Goal: Task Accomplishment & Management: Manage account settings

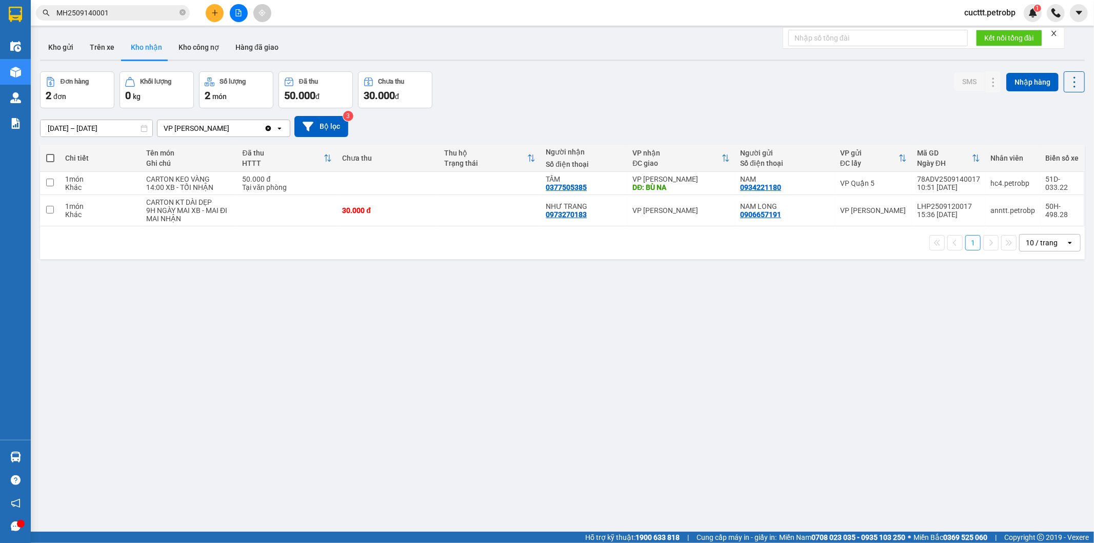
click at [109, 48] on button "Trên xe" at bounding box center [102, 47] width 41 height 25
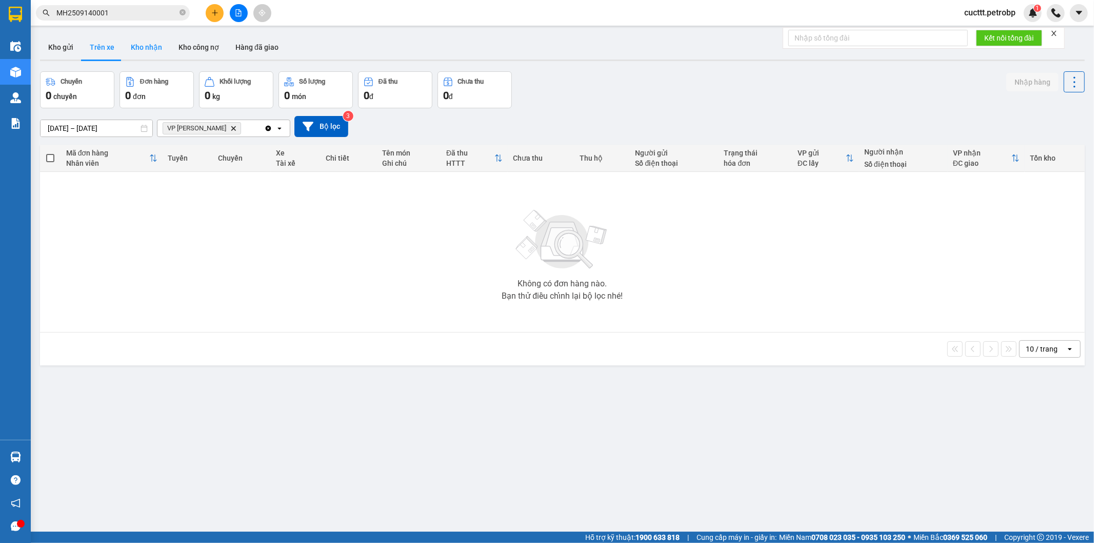
click at [134, 54] on button "Kho nhận" at bounding box center [147, 47] width 48 height 25
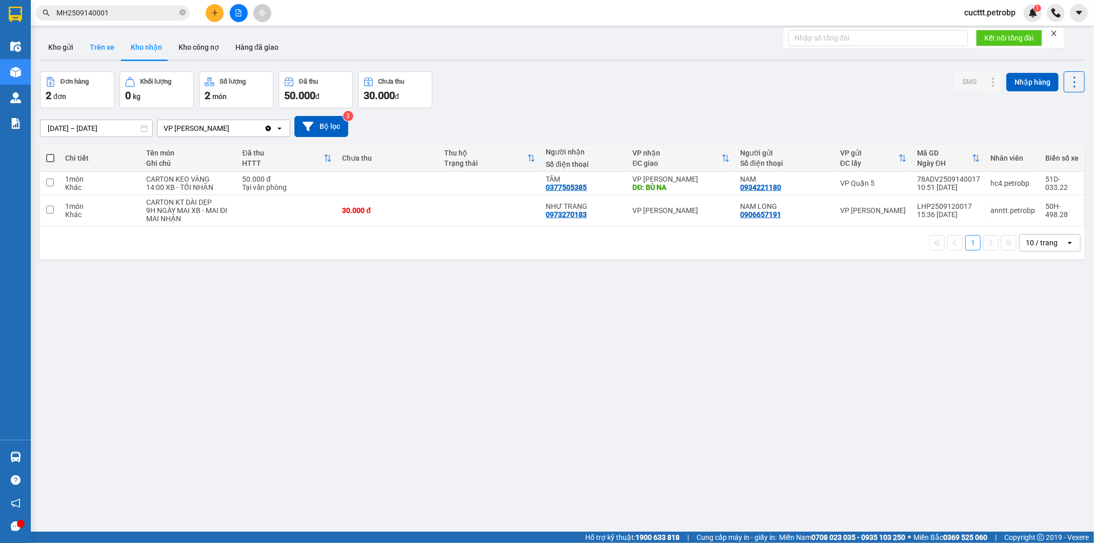
click at [105, 48] on button "Trên xe" at bounding box center [102, 47] width 41 height 25
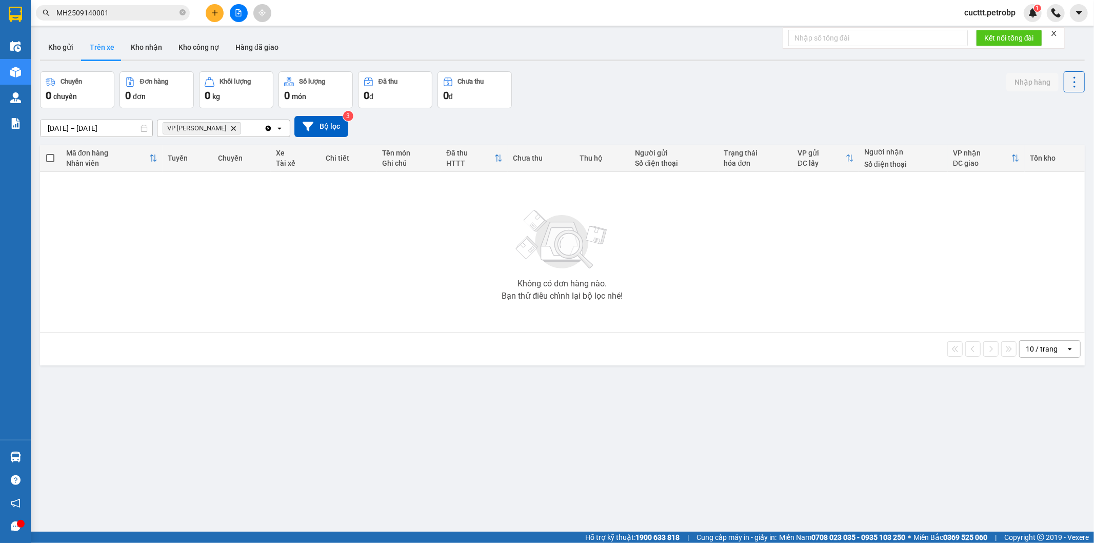
click at [225, 220] on div "Không có đơn hàng nào. Bạn thử điều chỉnh lại bộ lọc nhé!" at bounding box center [562, 252] width 1035 height 154
click at [68, 54] on button "Kho gửi" at bounding box center [61, 47] width 42 height 25
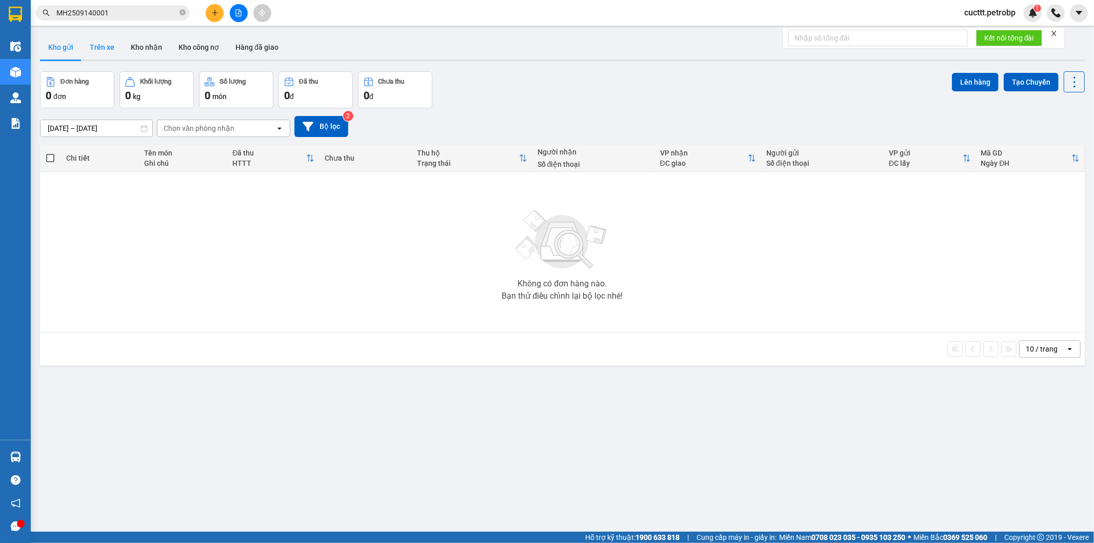
click at [94, 47] on button "Trên xe" at bounding box center [102, 47] width 41 height 25
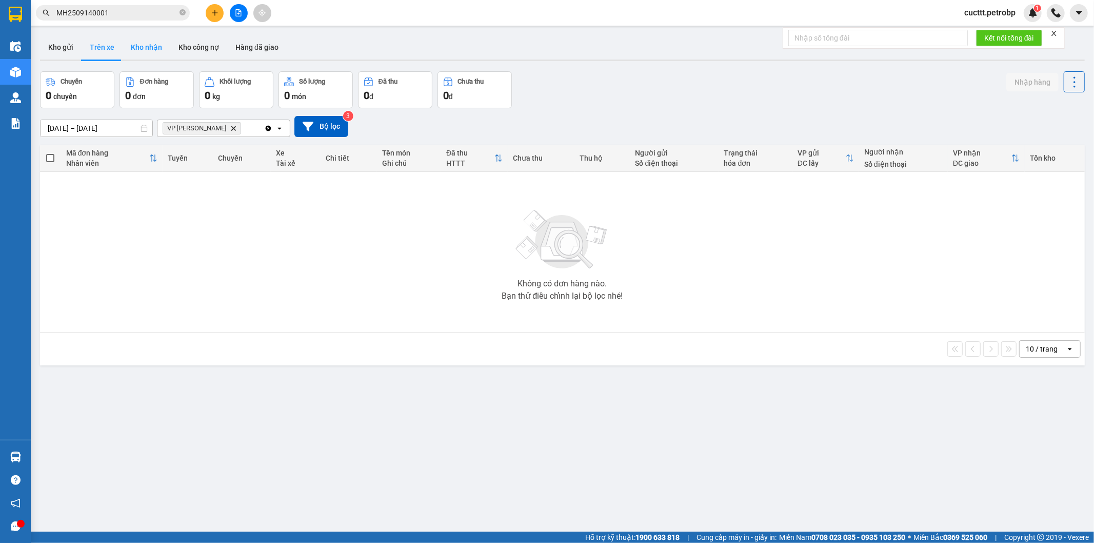
click at [141, 57] on button "Kho nhận" at bounding box center [147, 47] width 48 height 25
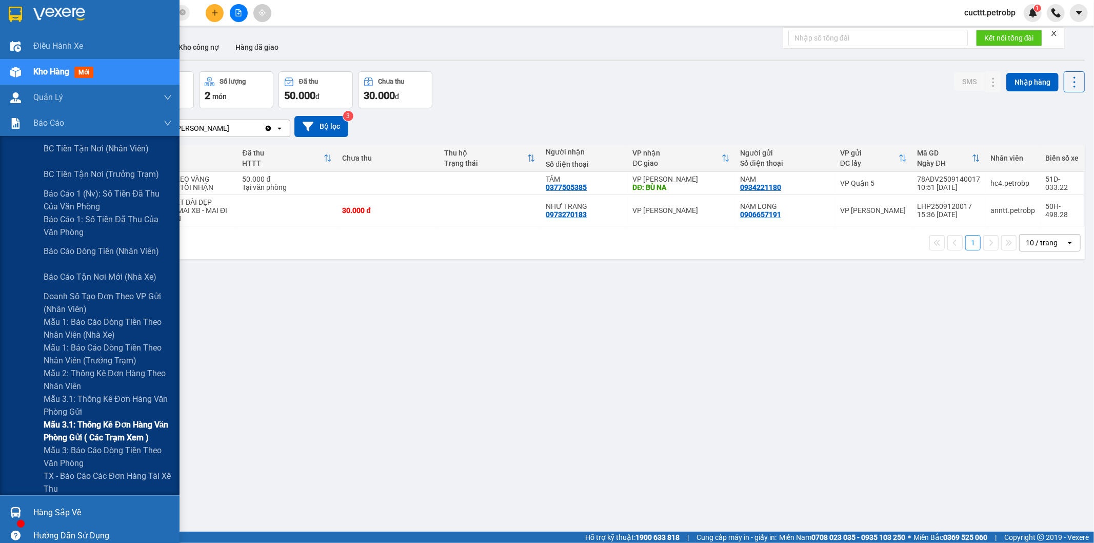
click at [88, 428] on span "Mẫu 3.1: Thống kê đơn hàng văn phòng gửi ( các trạm xem )" at bounding box center [108, 431] width 128 height 26
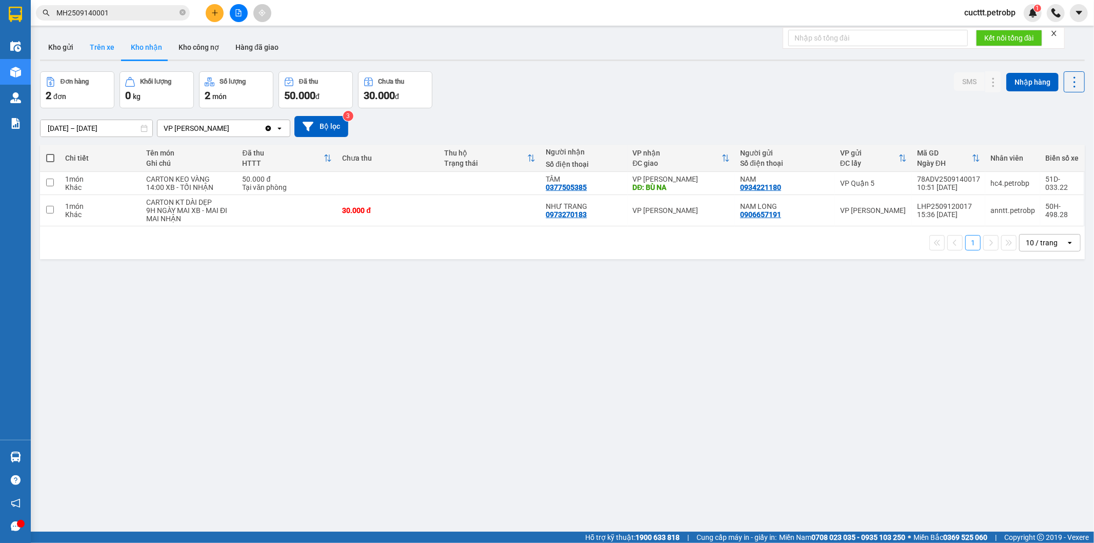
click at [93, 55] on button "Trên xe" at bounding box center [102, 47] width 41 height 25
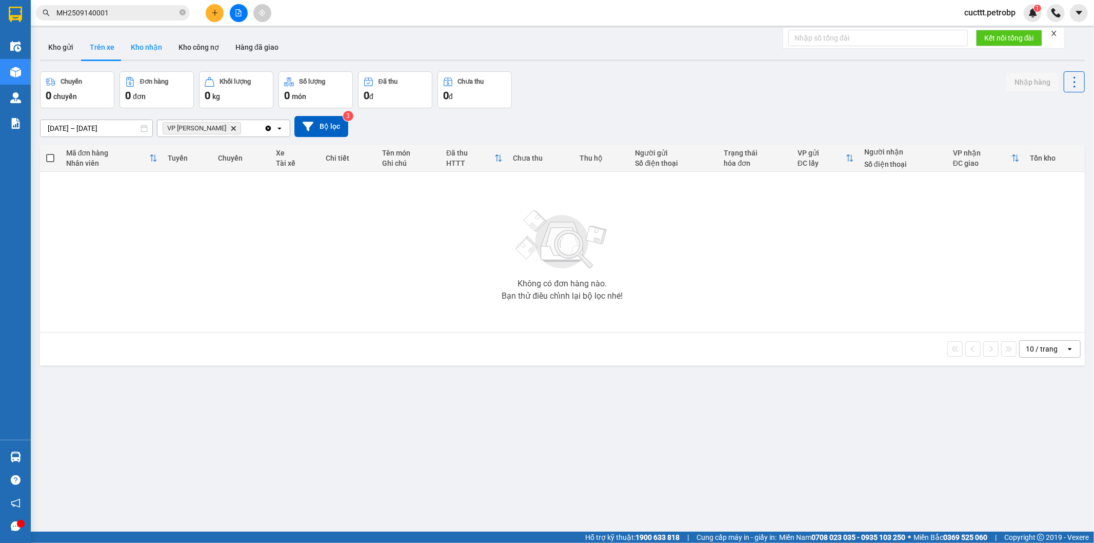
click at [139, 54] on button "Kho nhận" at bounding box center [147, 47] width 48 height 25
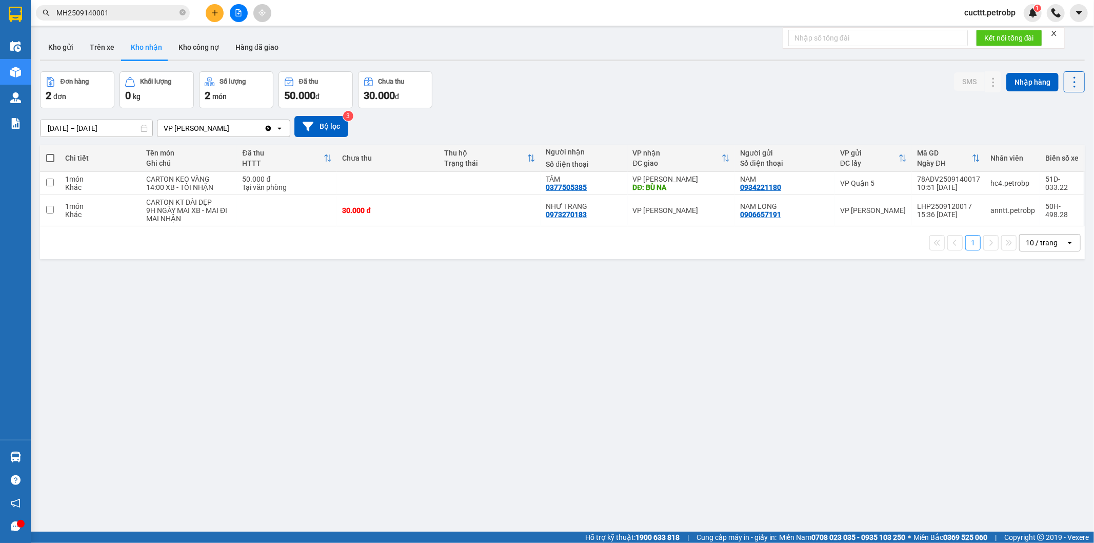
drag, startPoint x: 172, startPoint y: 277, endPoint x: 164, endPoint y: 223, distance: 54.4
click at [172, 276] on div "ver 1.8.143 Kho gửi Trên xe Kho nhận Kho công nợ Hàng đã giao Đơn hàng 2 đơn Kh…" at bounding box center [562, 302] width 1053 height 543
click at [104, 47] on button "Trên xe" at bounding box center [102, 47] width 41 height 25
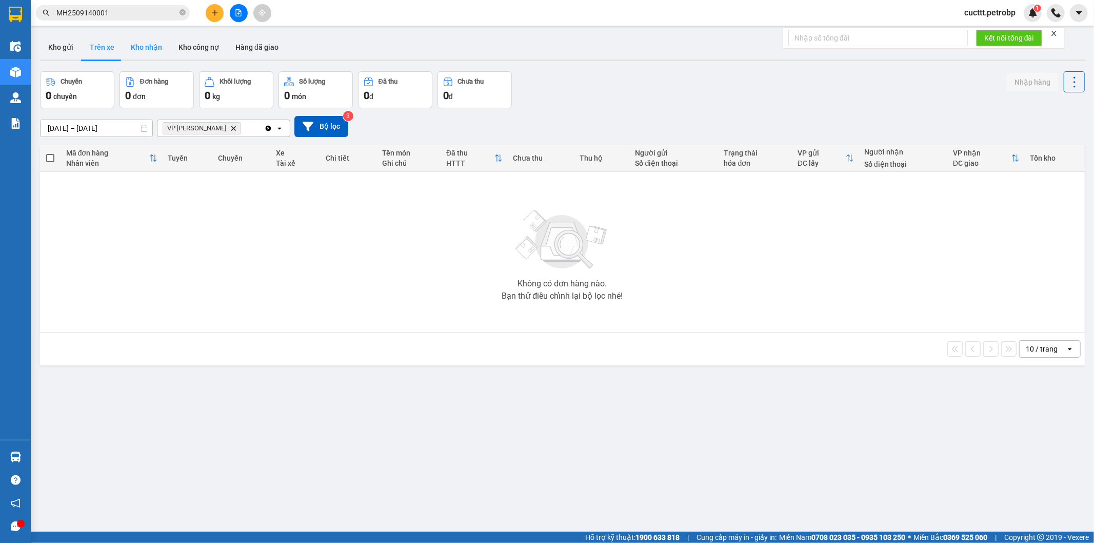
click at [151, 54] on button "Kho nhận" at bounding box center [147, 47] width 48 height 25
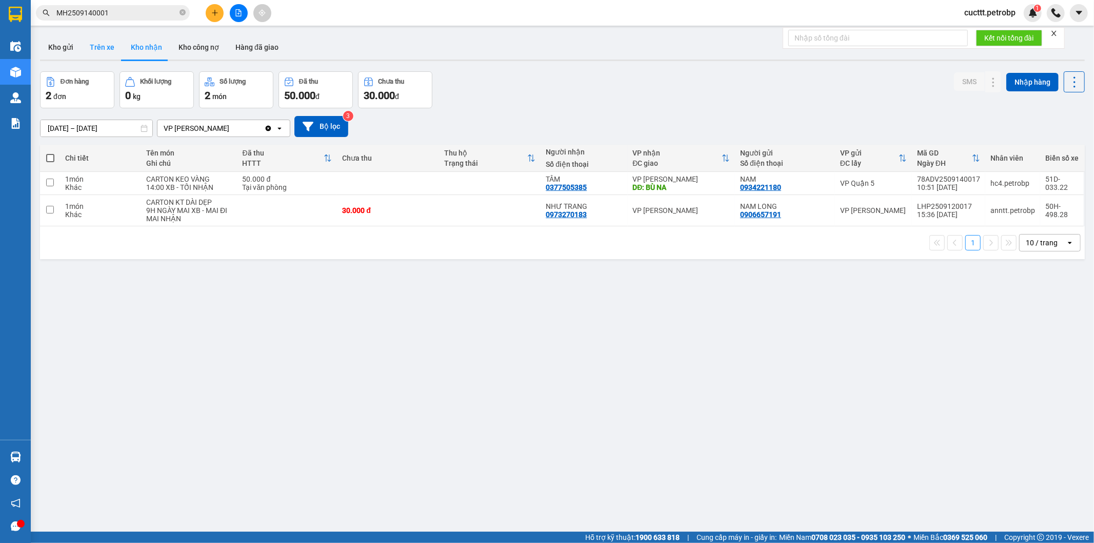
click at [110, 49] on button "Trên xe" at bounding box center [102, 47] width 41 height 25
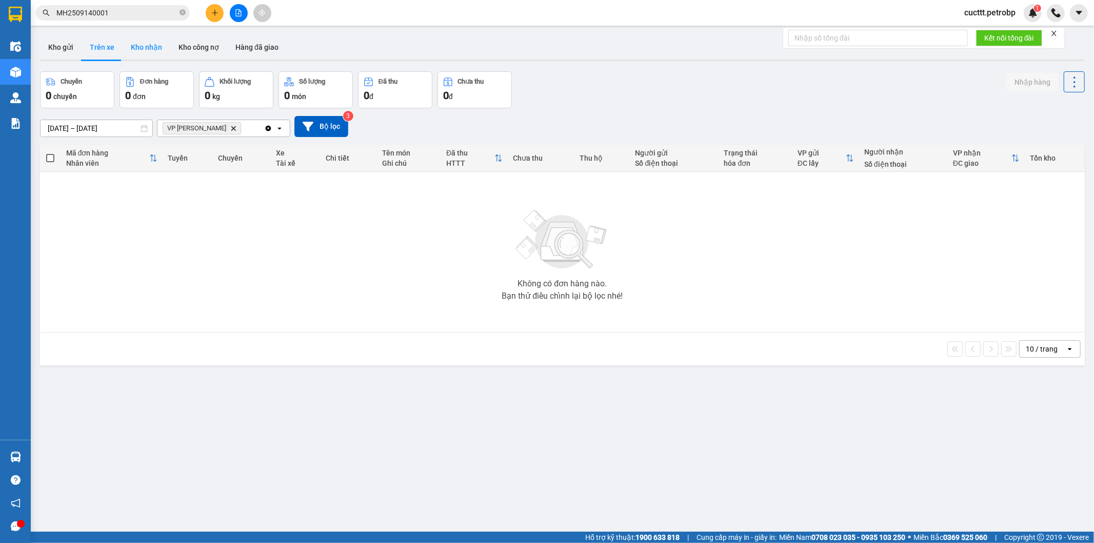
click at [134, 48] on button "Kho nhận" at bounding box center [147, 47] width 48 height 25
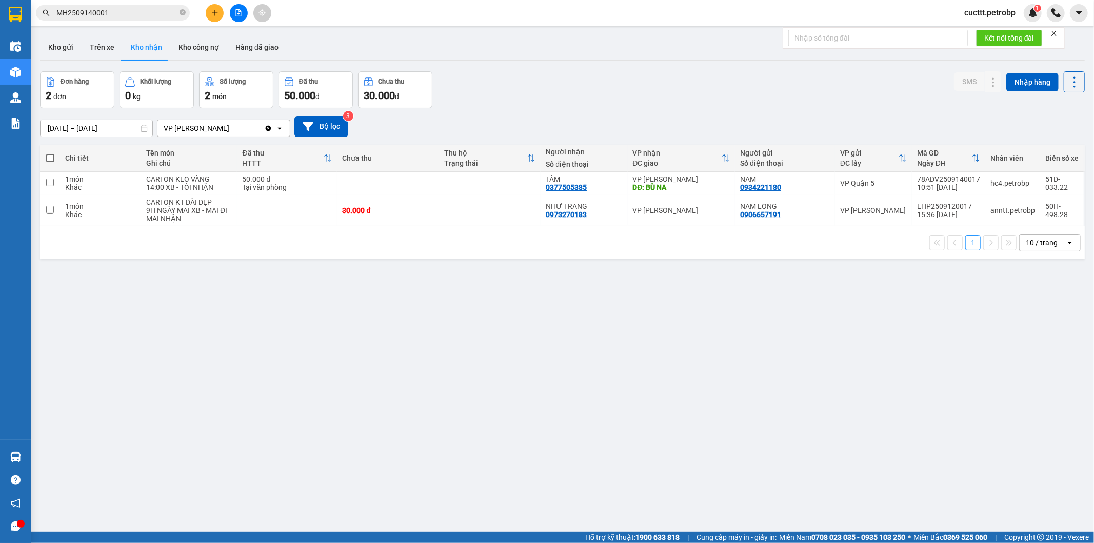
click at [187, 296] on div "ver 1.8.143 Kho gửi Trên xe Kho nhận Kho công nợ Hàng đã giao Đơn hàng 2 đơn Kh…" at bounding box center [562, 302] width 1053 height 543
click at [103, 49] on button "Trên xe" at bounding box center [102, 47] width 41 height 25
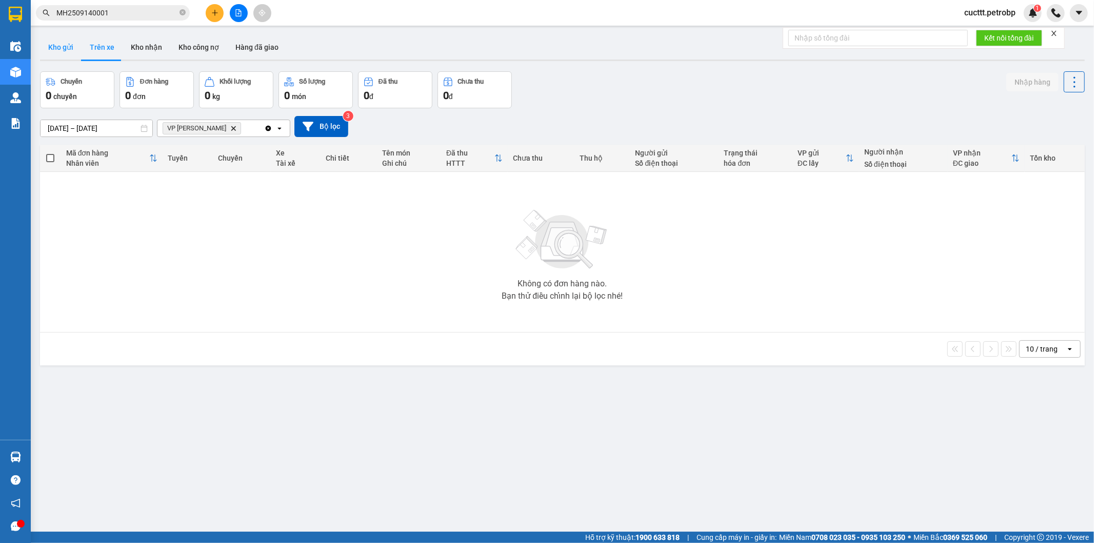
click at [67, 52] on button "Kho gửi" at bounding box center [61, 47] width 42 height 25
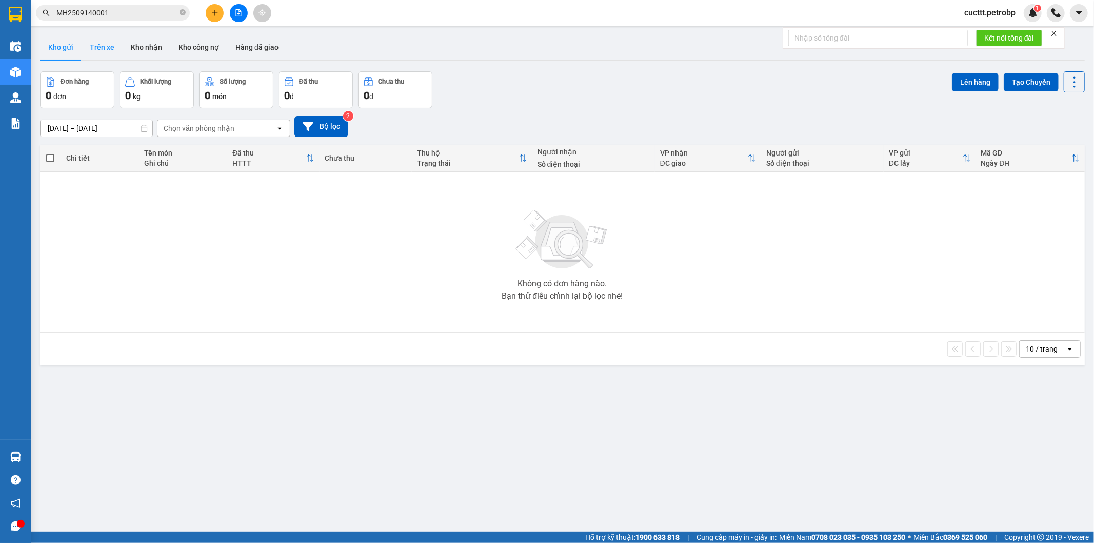
click at [105, 51] on button "Trên xe" at bounding box center [102, 47] width 41 height 25
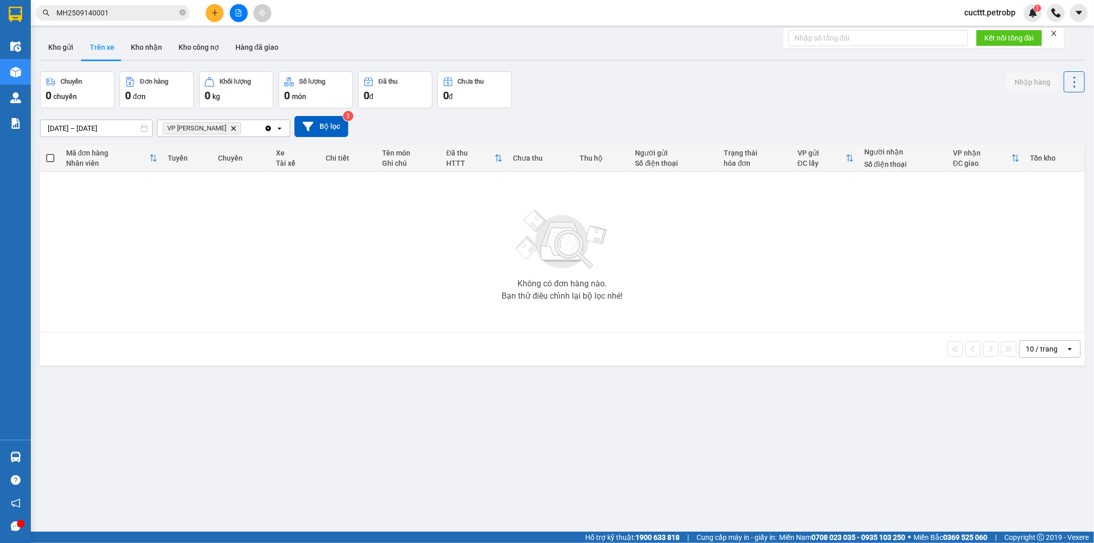
click at [154, 264] on div "Không có đơn hàng nào. Bạn thử điều chỉnh lại bộ lọc nhé!" at bounding box center [562, 252] width 1035 height 154
click at [139, 53] on button "Kho nhận" at bounding box center [147, 47] width 48 height 25
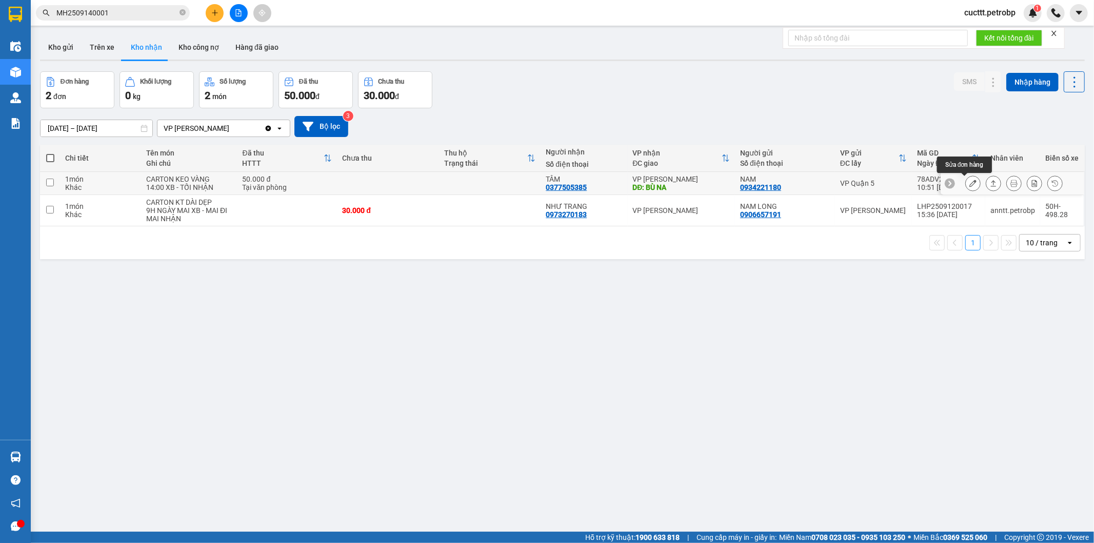
click at [970, 183] on icon at bounding box center [973, 183] width 7 height 7
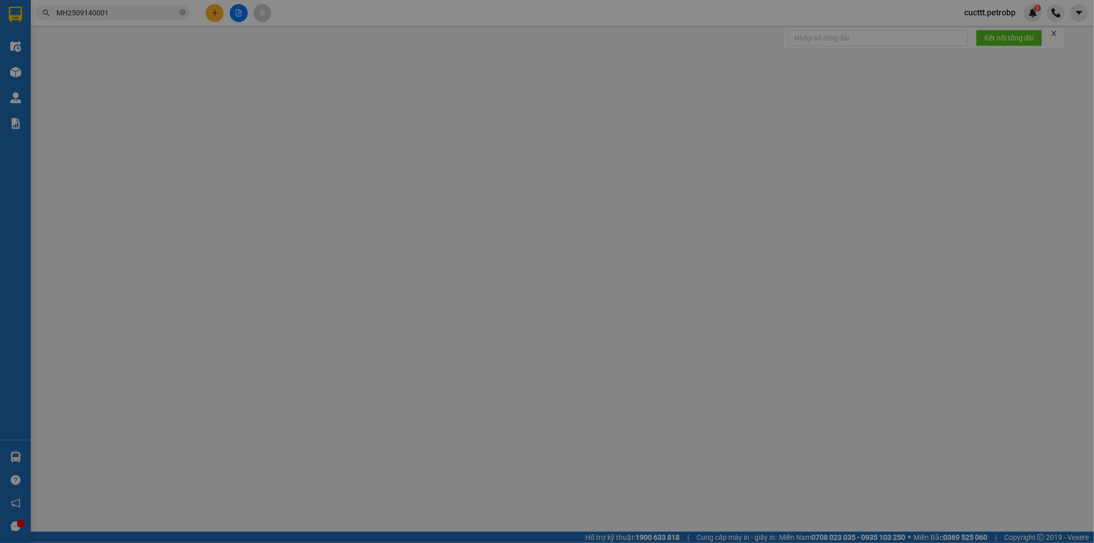
type input "0934221180"
type input "NAM"
type input "0377505385"
type input "TÂM"
type input "BÙ NA"
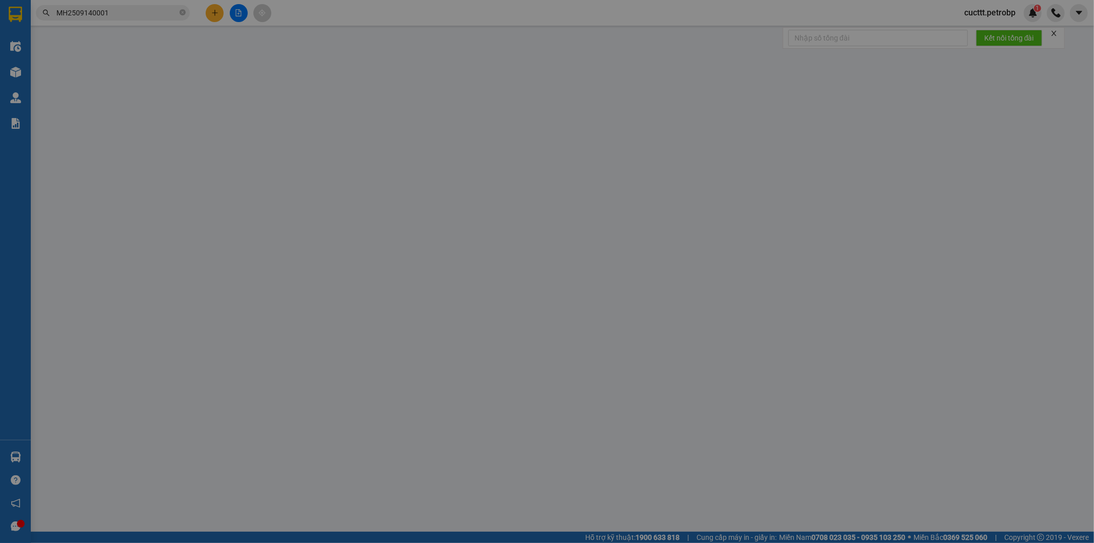
type input "50.000"
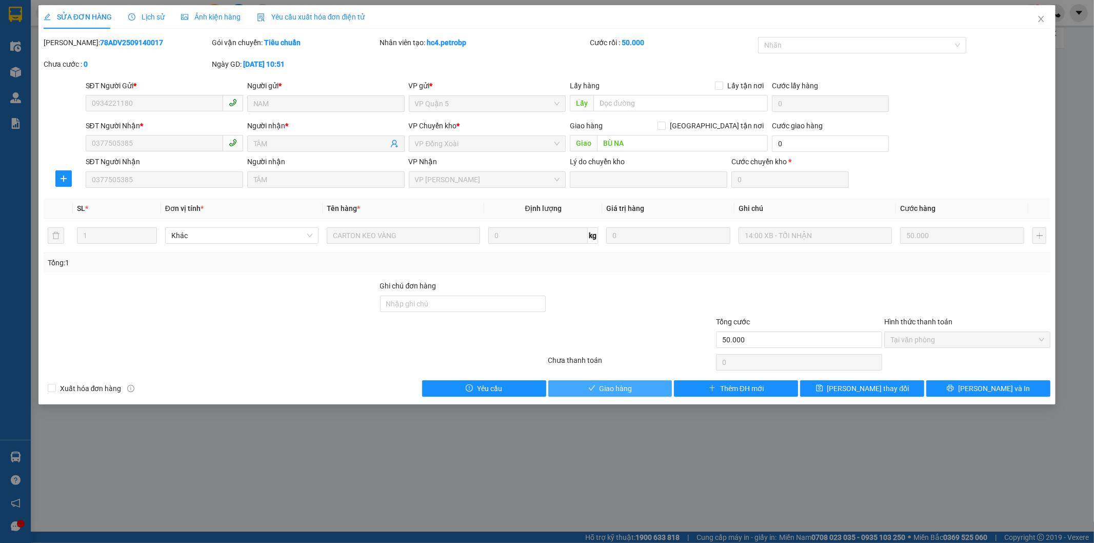
click at [633, 388] on button "Giao hàng" at bounding box center [610, 388] width 124 height 16
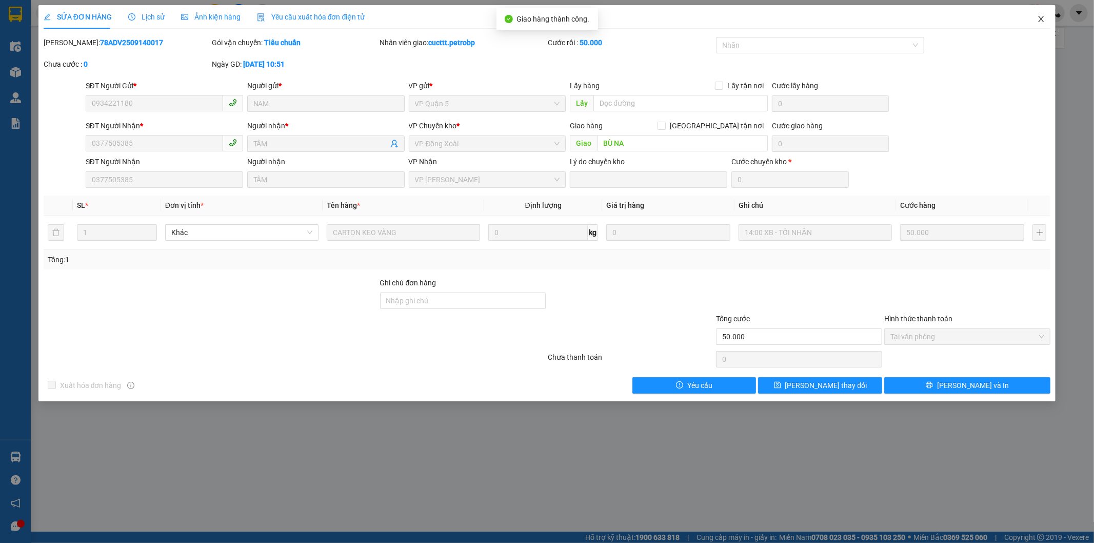
click at [1035, 19] on span "Close" at bounding box center [1041, 19] width 29 height 29
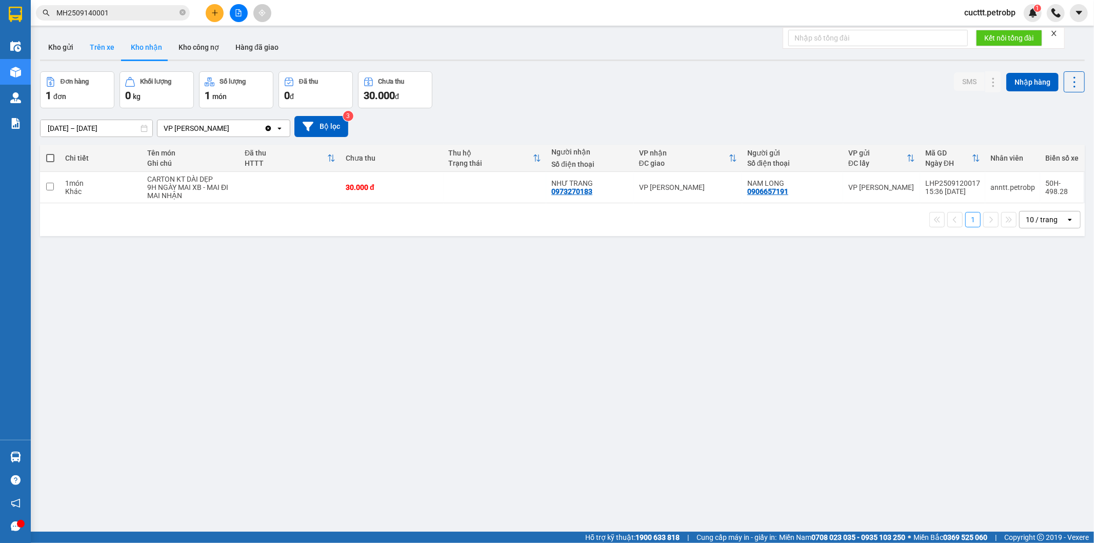
click at [104, 48] on button "Trên xe" at bounding box center [102, 47] width 41 height 25
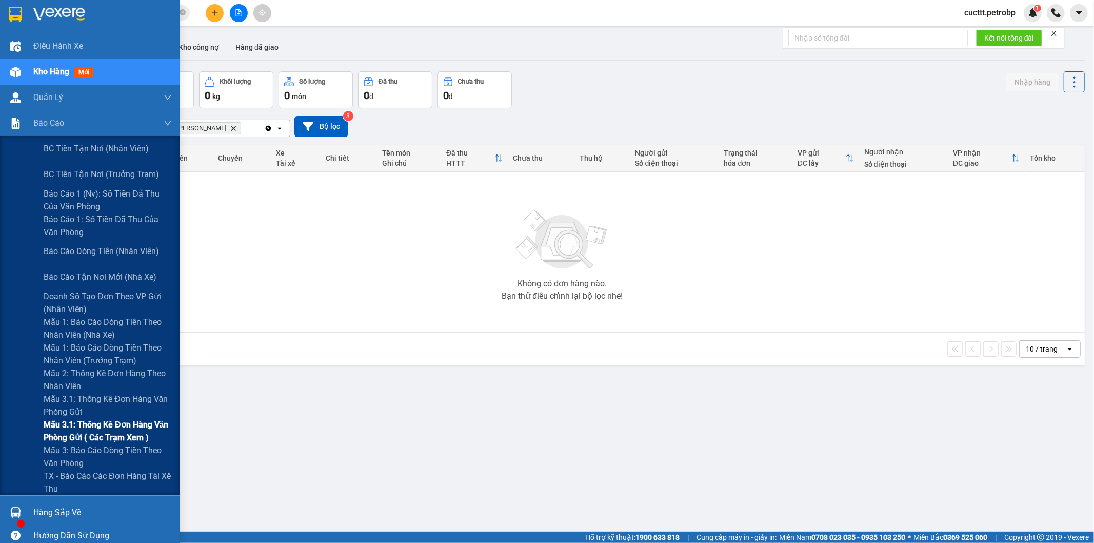
click at [136, 433] on span "Mẫu 3.1: Thống kê đơn hàng văn phòng gửi ( các trạm xem )" at bounding box center [108, 431] width 128 height 26
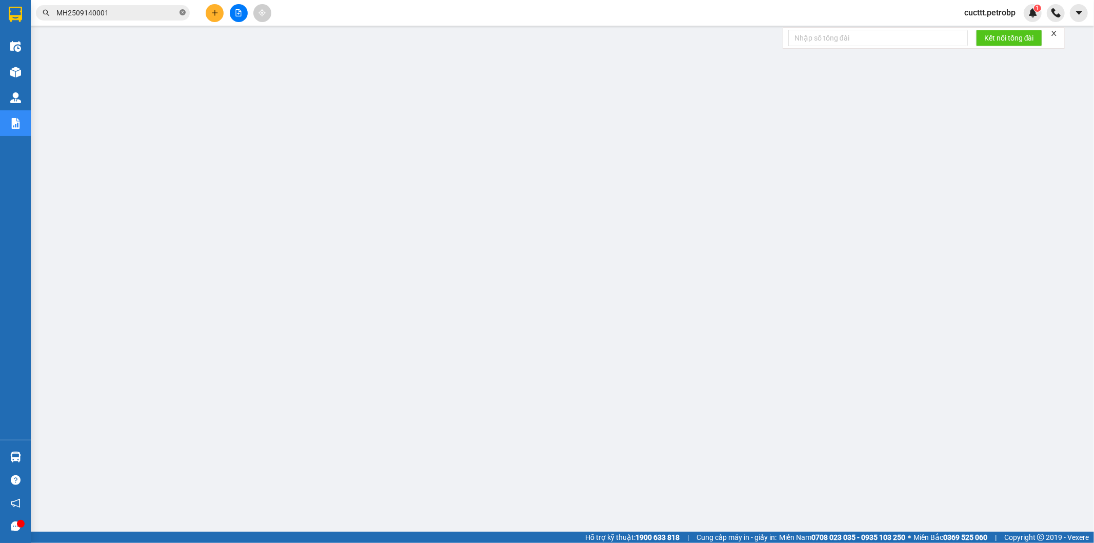
click at [182, 13] on icon "close-circle" at bounding box center [183, 12] width 6 height 6
click at [163, 14] on input "text" at bounding box center [116, 12] width 121 height 11
paste input "BT2509150021"
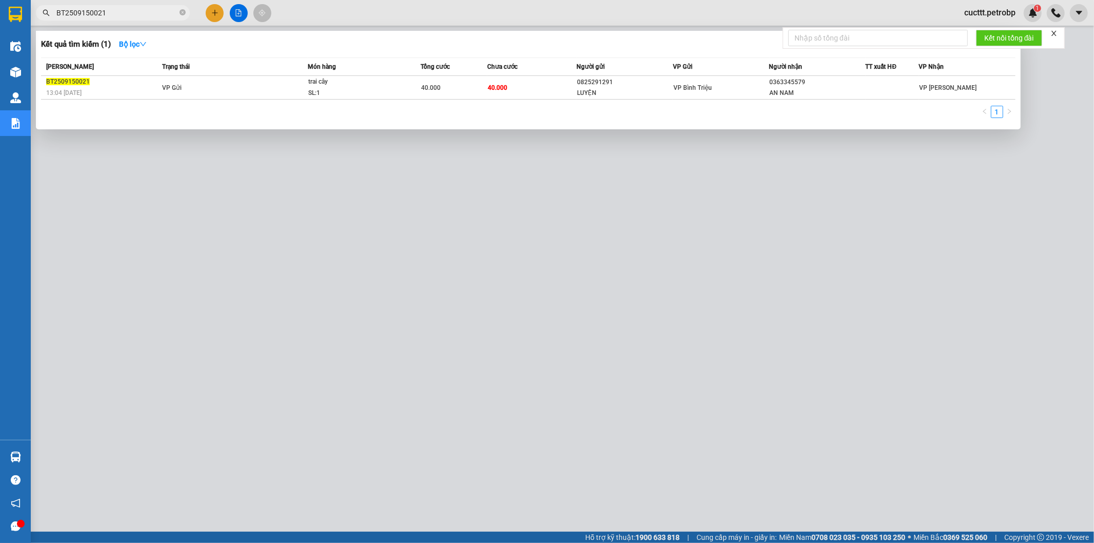
type input "BT2509150021"
click at [487, 209] on div at bounding box center [547, 271] width 1094 height 543
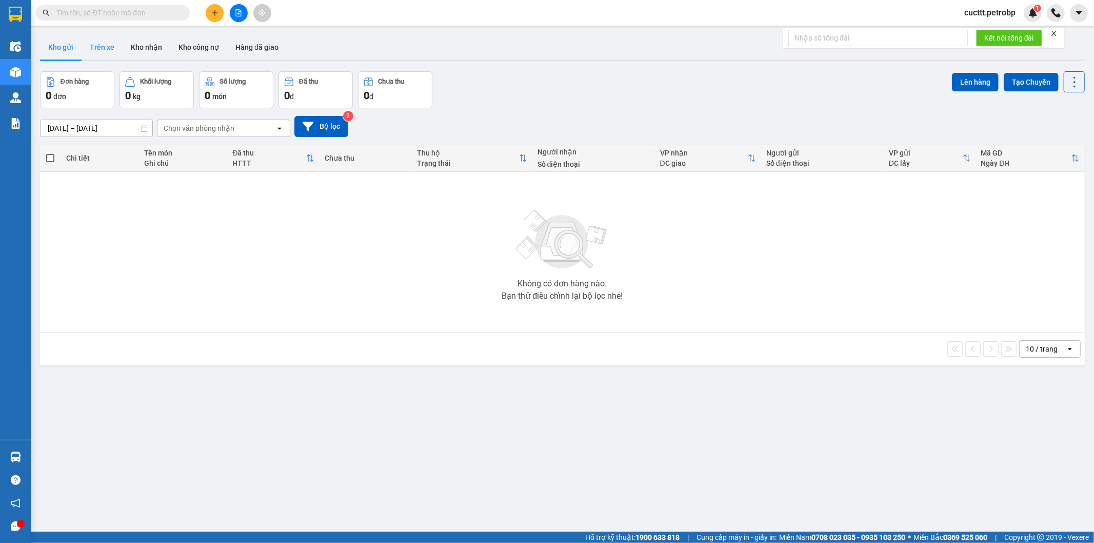
click at [103, 50] on button "Trên xe" at bounding box center [102, 47] width 41 height 25
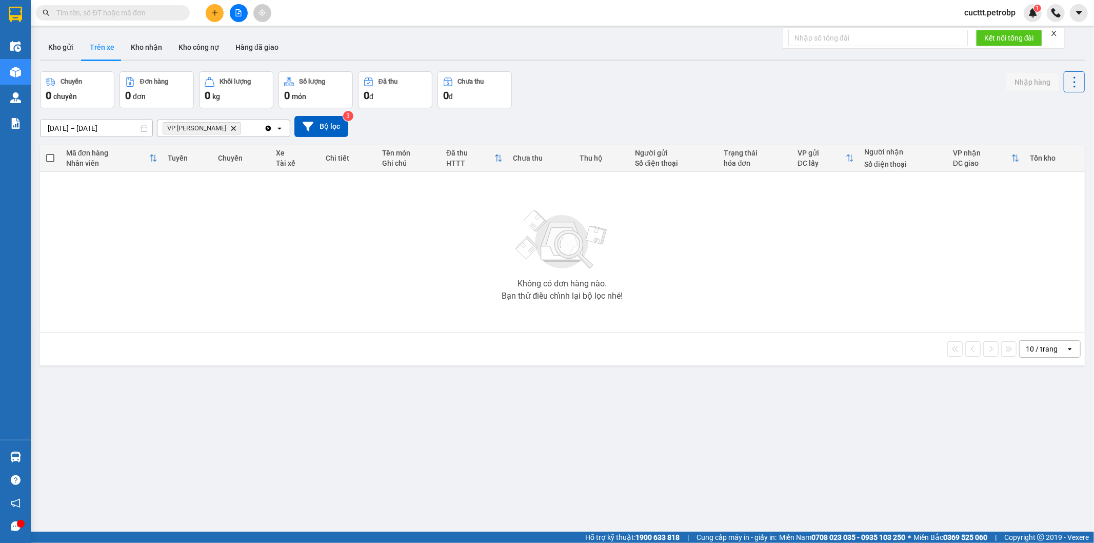
click at [986, 13] on span "cucttt.petrobp" at bounding box center [990, 12] width 68 height 13
click at [986, 29] on span "Đăng xuất" at bounding box center [994, 31] width 47 height 11
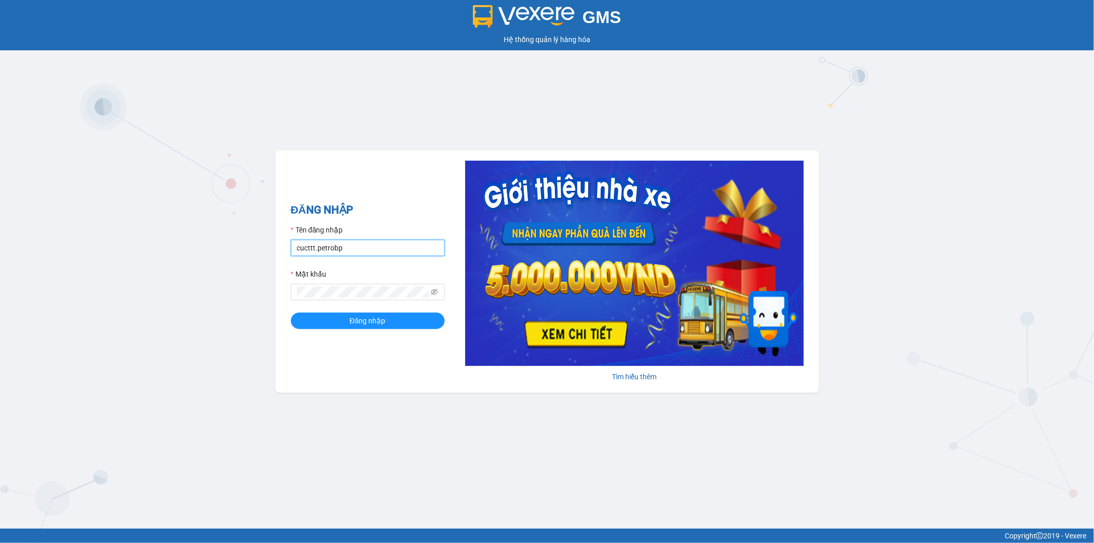
click at [349, 247] on input "cucttt.petrobp" at bounding box center [368, 248] width 154 height 16
type input "nhuttn.petrobp"
click at [352, 325] on span "Đăng nhập" at bounding box center [368, 320] width 36 height 11
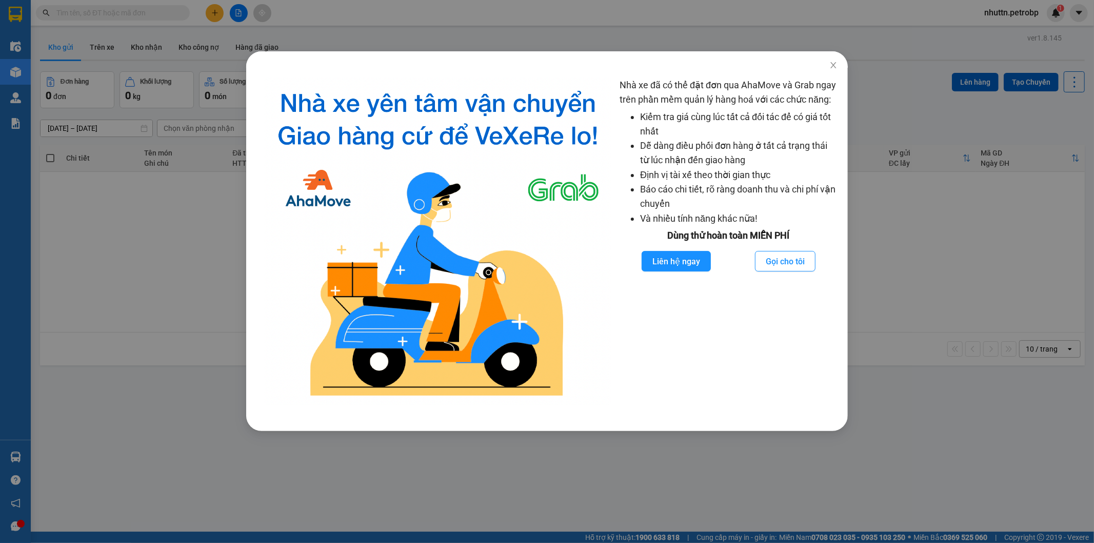
drag, startPoint x: 162, startPoint y: 201, endPoint x: 145, endPoint y: 89, distance: 113.2
click at [162, 194] on div "Nhà xe đã có thể đặt đơn qua AhaMove và Grab ngay trên phần mềm quản lý hàng ho…" at bounding box center [547, 271] width 1094 height 543
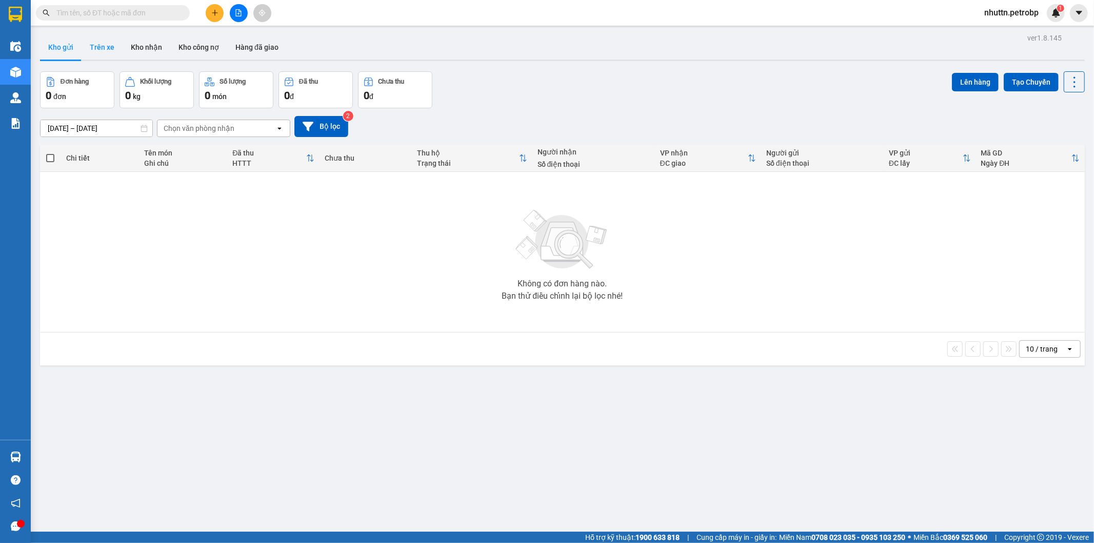
click at [98, 45] on button "Trên xe" at bounding box center [102, 47] width 41 height 25
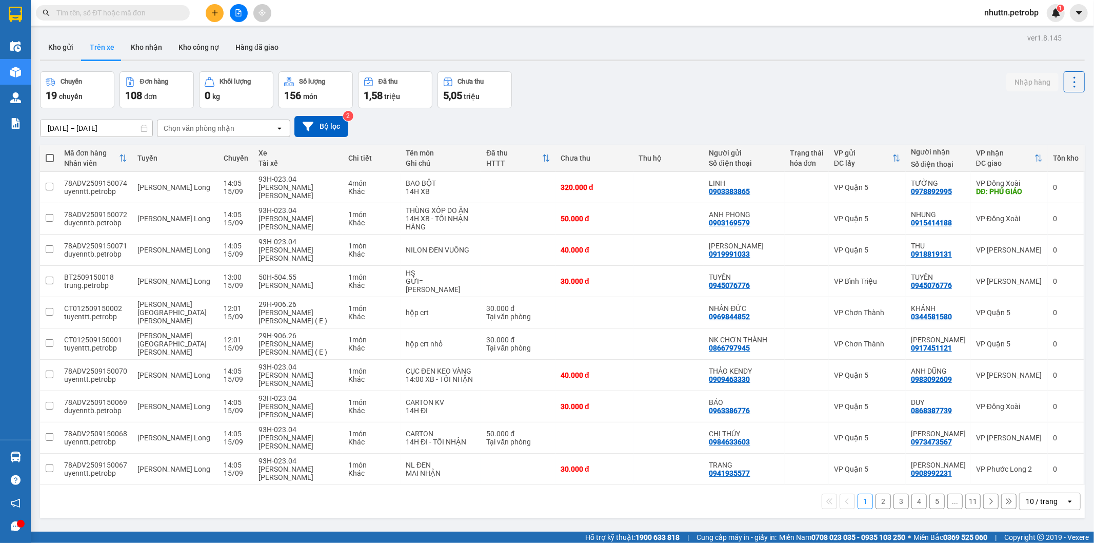
click at [176, 123] on div "Chọn văn phòng nhận" at bounding box center [199, 128] width 71 height 10
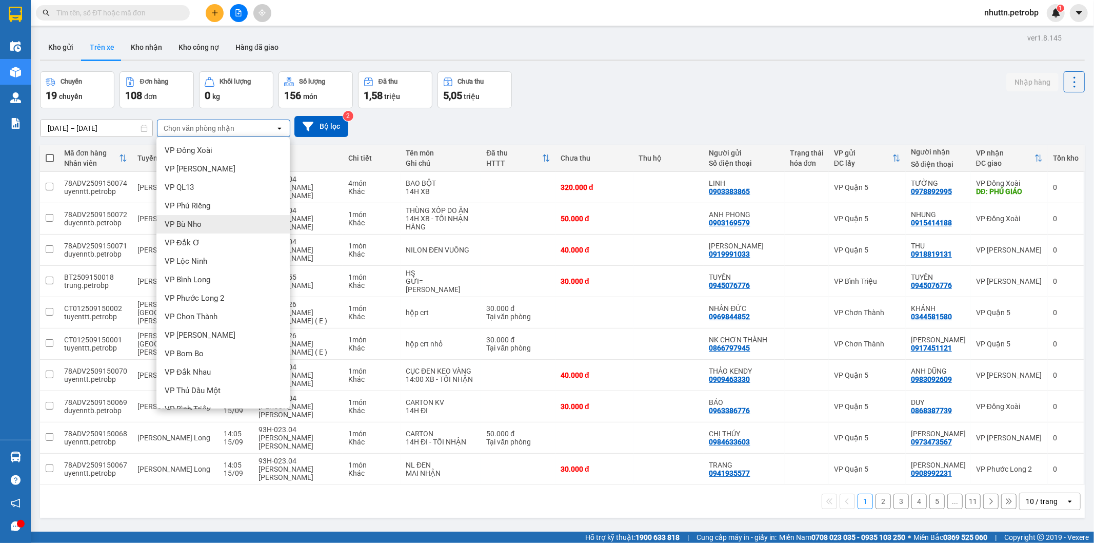
scroll to position [161, 0]
click at [209, 318] on div "VP [PERSON_NAME]" at bounding box center [222, 322] width 133 height 18
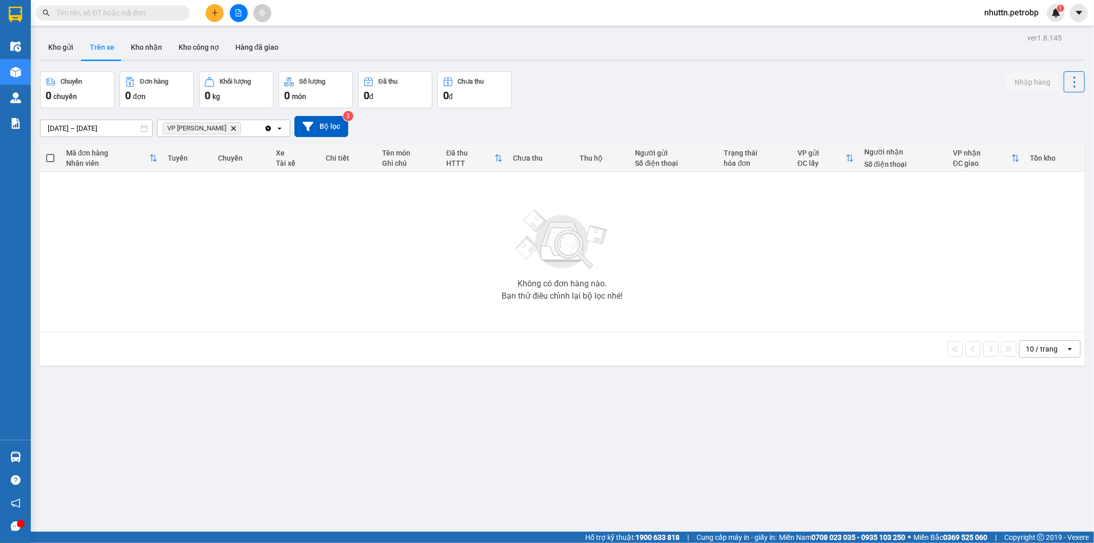
click at [96, 122] on input "[DATE] – [DATE]" at bounding box center [97, 128] width 112 height 16
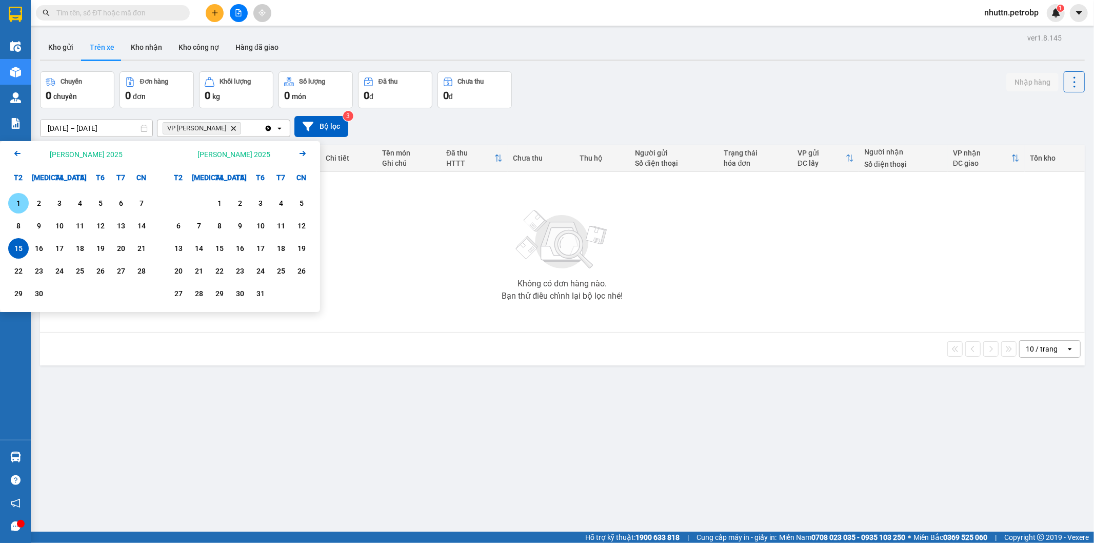
click at [24, 203] on div "1" at bounding box center [18, 203] width 14 height 12
click at [16, 242] on div "15" at bounding box center [18, 248] width 21 height 21
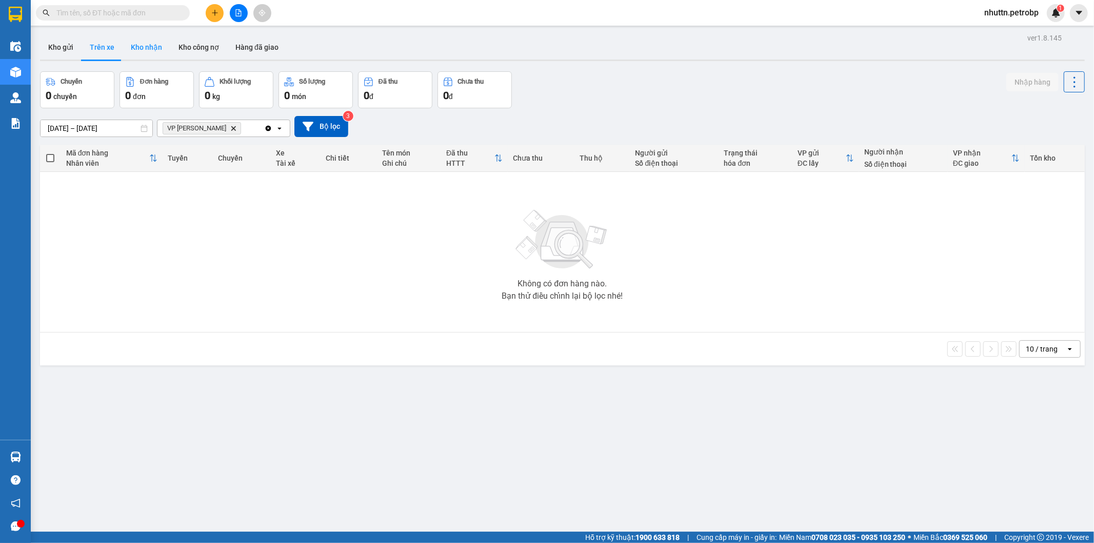
click at [156, 52] on button "Kho nhận" at bounding box center [147, 47] width 48 height 25
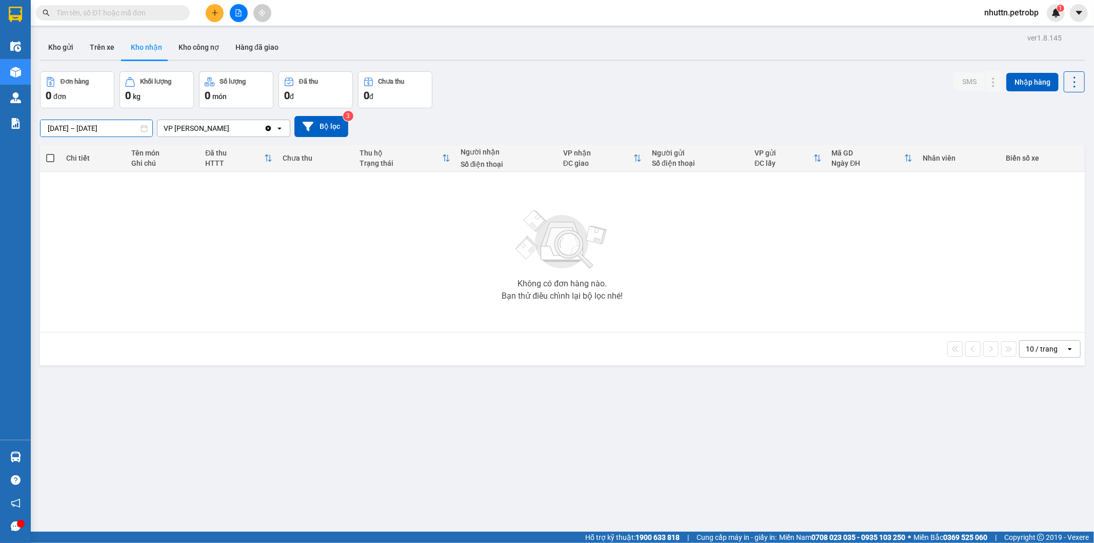
click at [110, 126] on input "[DATE] – [DATE]" at bounding box center [97, 128] width 112 height 16
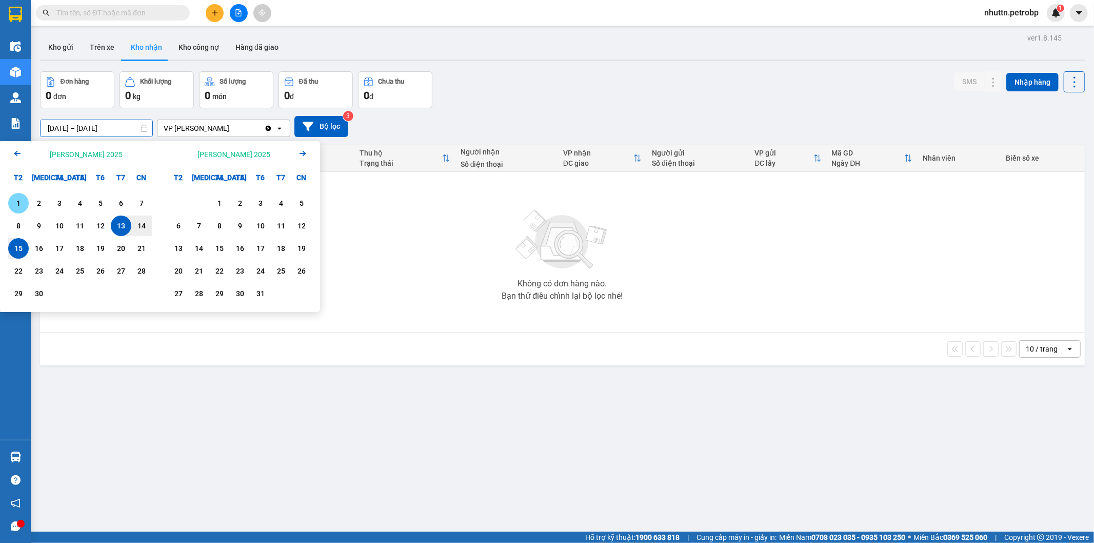
click at [23, 204] on div "1" at bounding box center [18, 203] width 14 height 12
click at [14, 244] on div "15" at bounding box center [18, 248] width 14 height 12
type input "[DATE] – [DATE]"
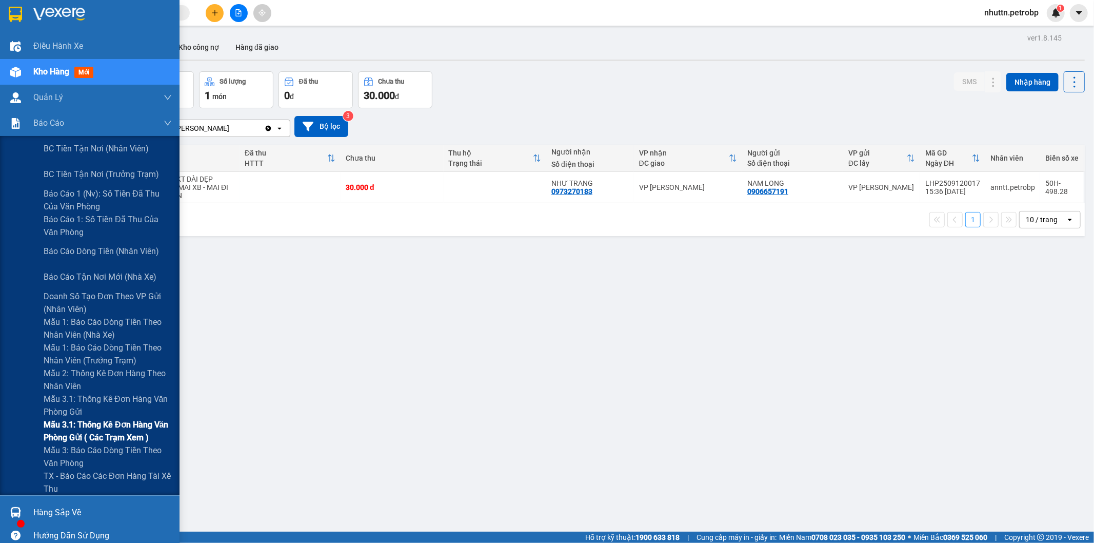
click at [109, 431] on span "Mẫu 3.1: Thống kê đơn hàng văn phòng gửi ( các trạm xem )" at bounding box center [108, 431] width 128 height 26
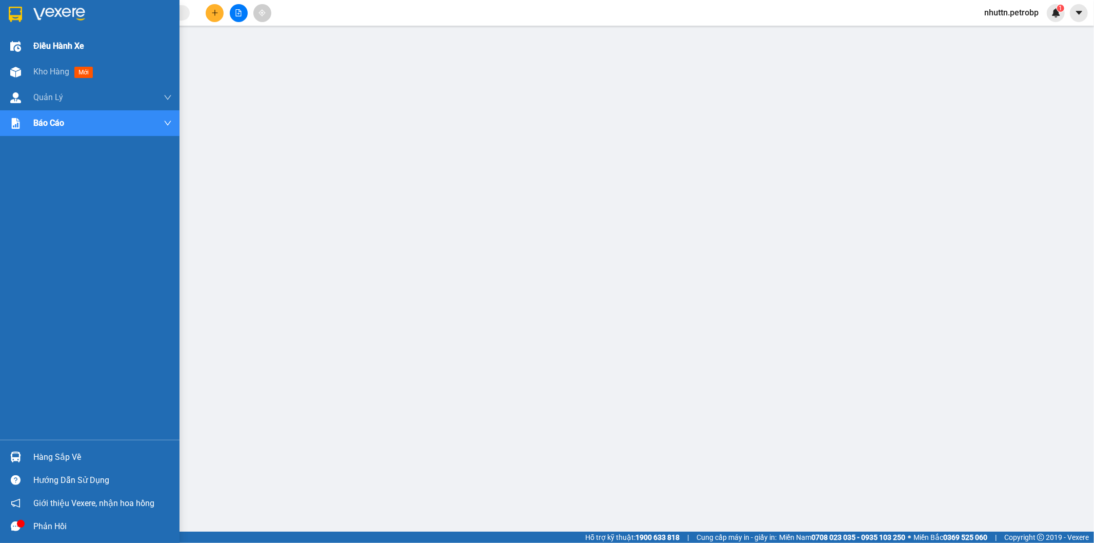
click at [52, 48] on span "Điều hành xe" at bounding box center [58, 45] width 51 height 13
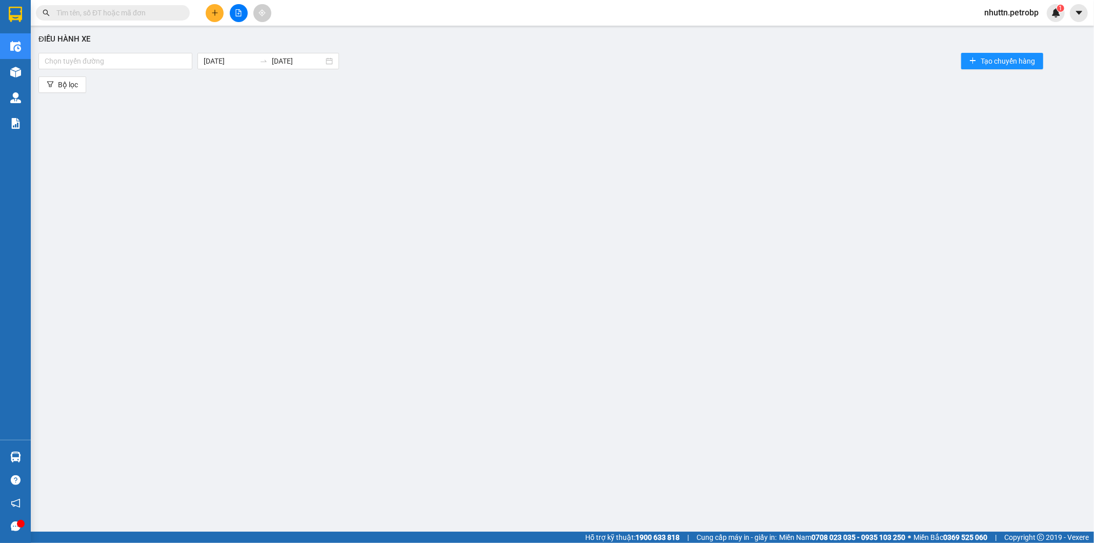
click at [62, 73] on div "Điều [PERSON_NAME] xe [PERSON_NAME] đường [DATE] [DATE] Tạo chuyến hàng Bộ lọc" at bounding box center [562, 267] width 1053 height 472
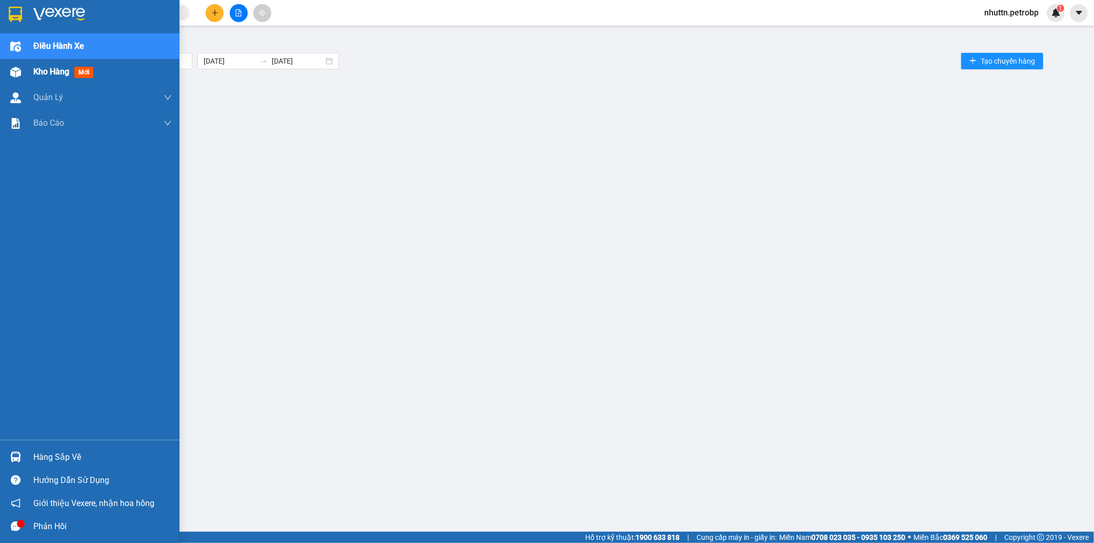
click at [42, 70] on span "Kho hàng" at bounding box center [51, 72] width 36 height 10
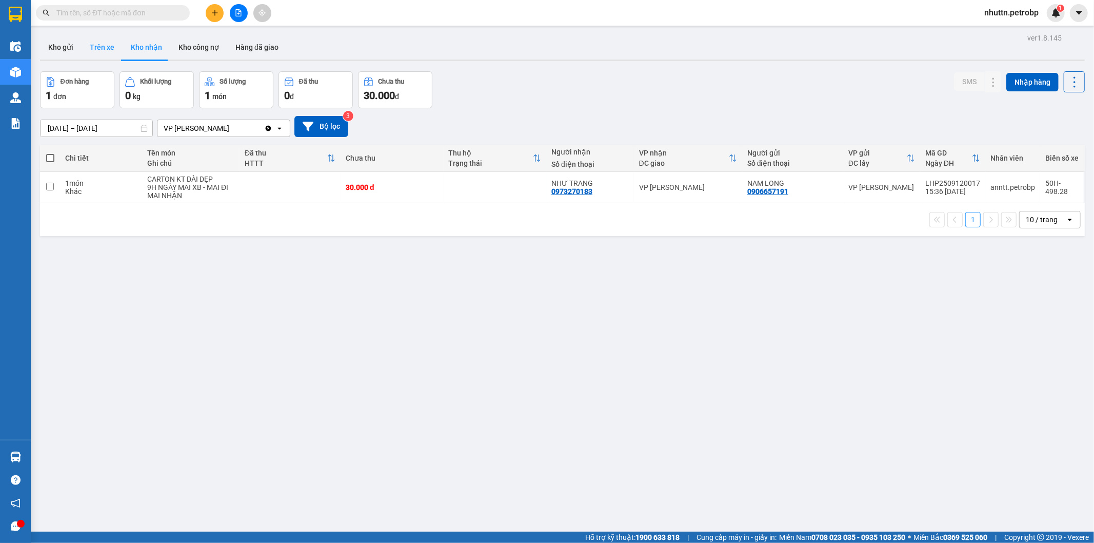
click at [101, 44] on button "Trên xe" at bounding box center [102, 47] width 41 height 25
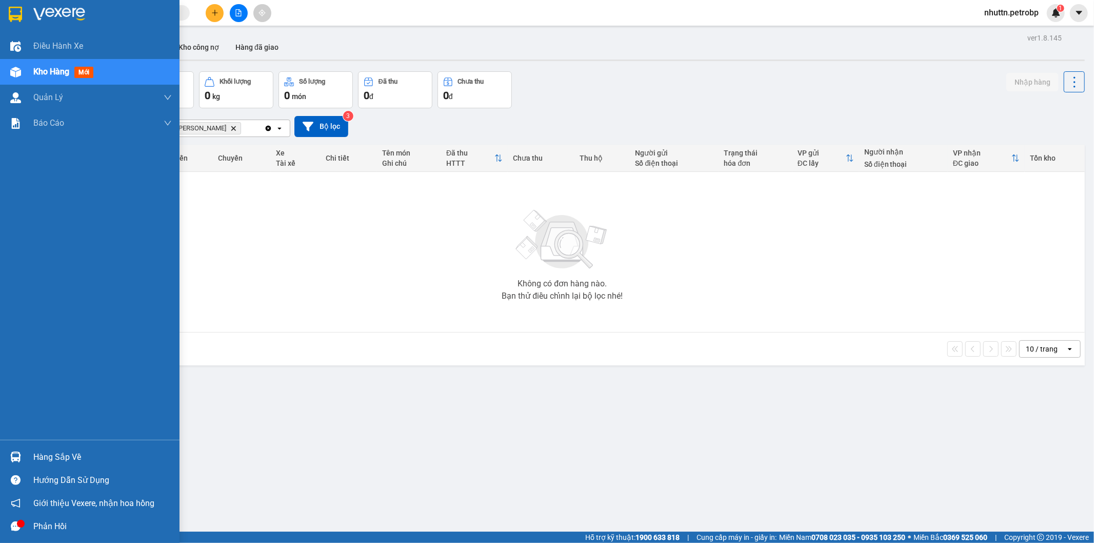
click at [47, 454] on div "Hàng sắp về" at bounding box center [102, 456] width 139 height 15
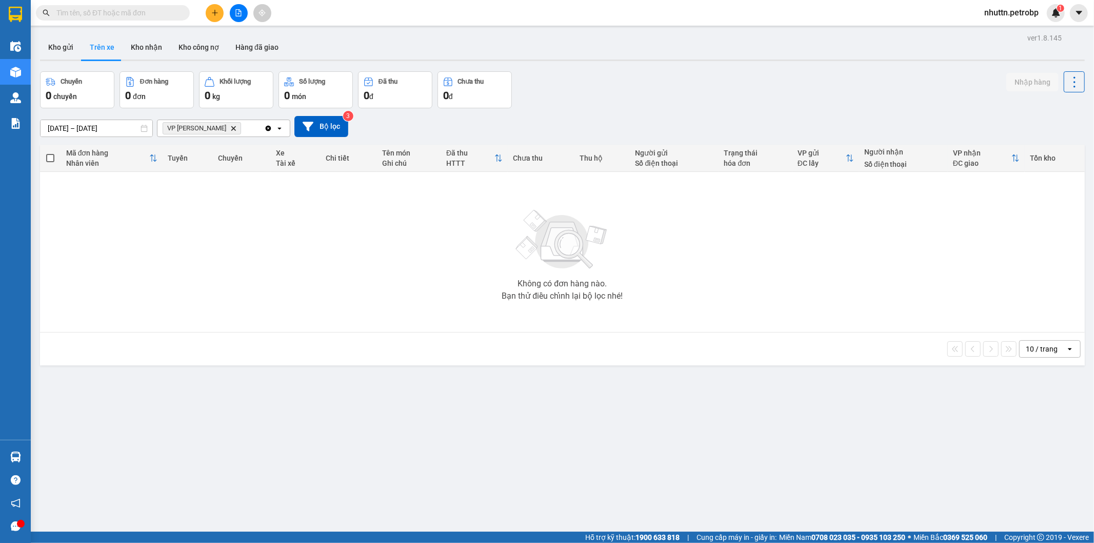
click at [670, 418] on section "Kết quả [PERSON_NAME] ( 0 ) Bộ lọc No Data nhuttn.petrobp 1 Điều [PERSON_NAME] …" at bounding box center [547, 271] width 1094 height 543
click at [88, 18] on input "text" at bounding box center [116, 12] width 121 height 11
type input "D"
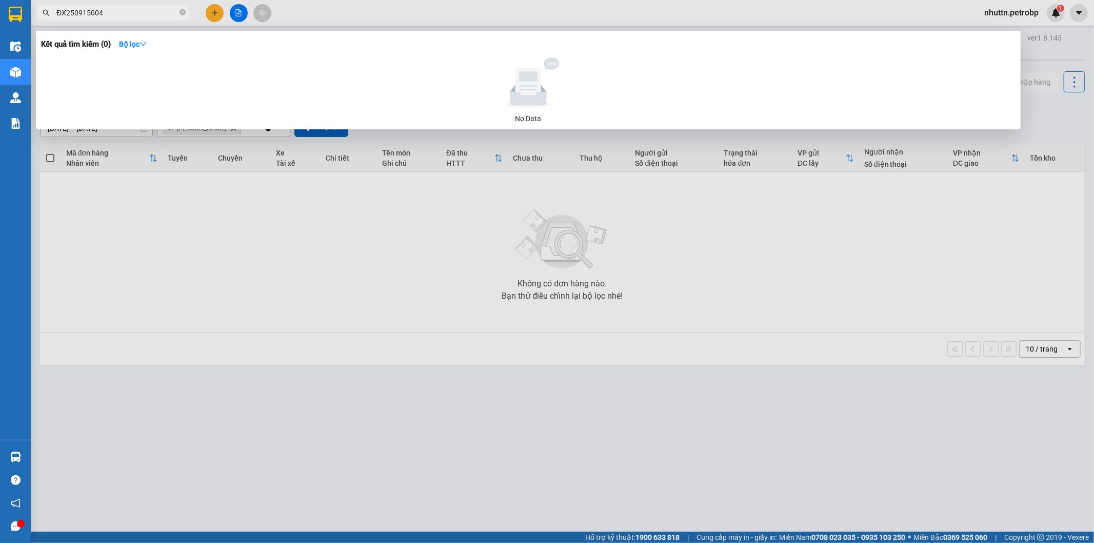
drag, startPoint x: 358, startPoint y: 453, endPoint x: 361, endPoint y: 438, distance: 15.7
click at [361, 452] on div at bounding box center [547, 271] width 1094 height 543
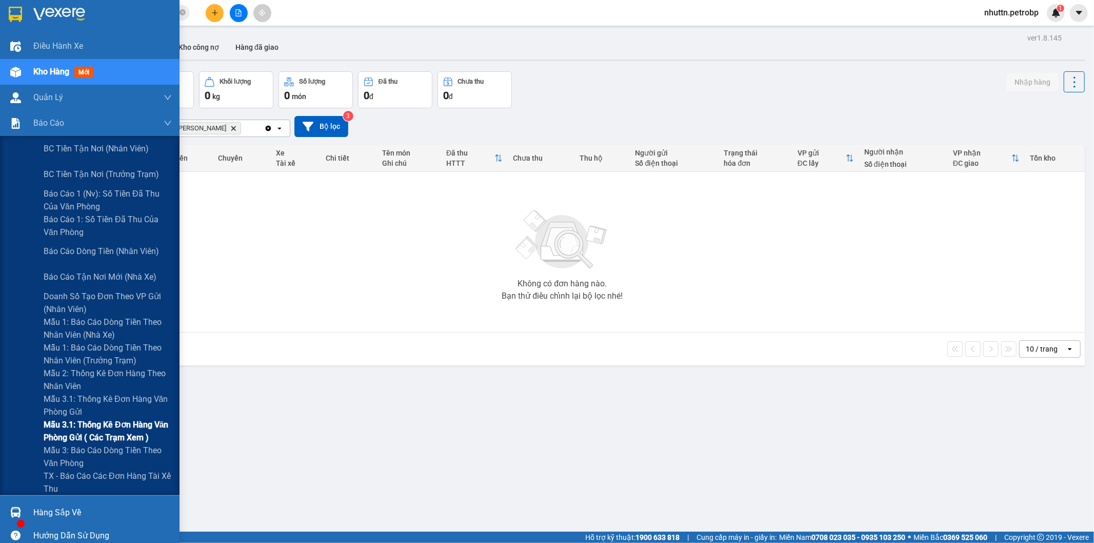
click at [114, 432] on span "Mẫu 3.1: Thống kê đơn hàng văn phòng gửi ( các trạm xem )" at bounding box center [108, 431] width 128 height 26
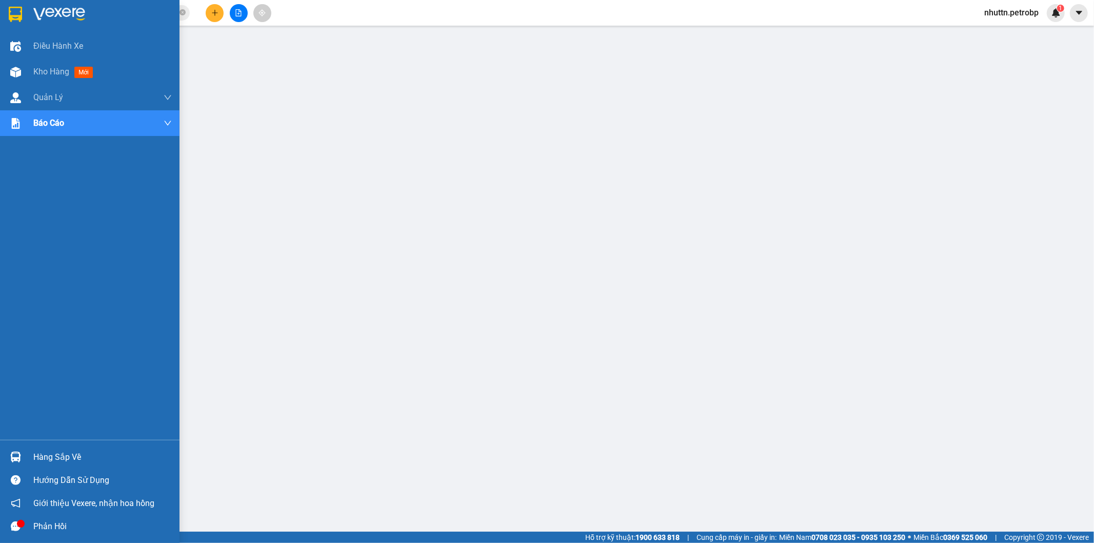
click at [15, 527] on icon "message" at bounding box center [16, 526] width 10 height 10
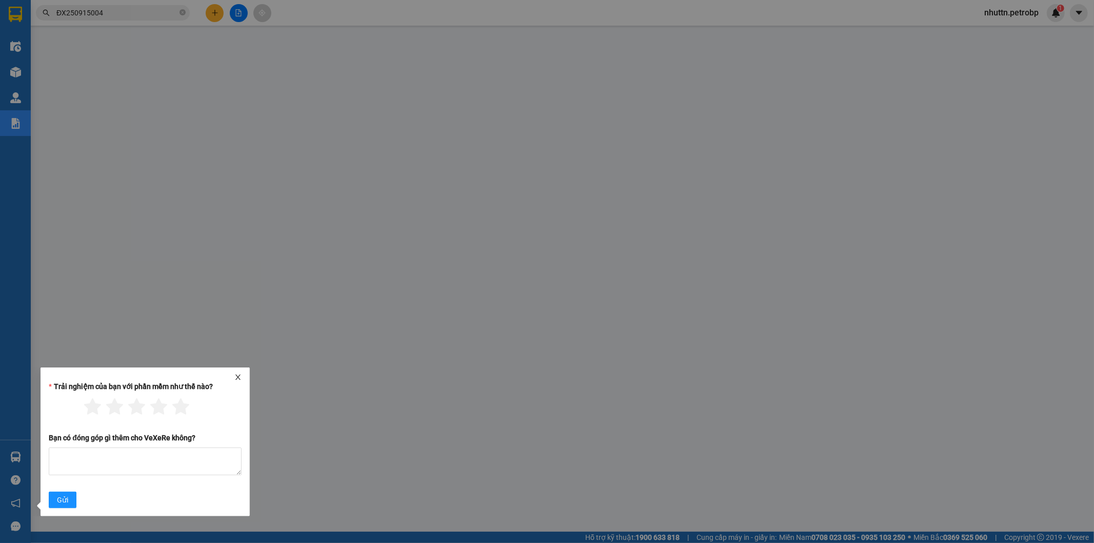
click at [238, 379] on icon "close" at bounding box center [237, 376] width 7 height 7
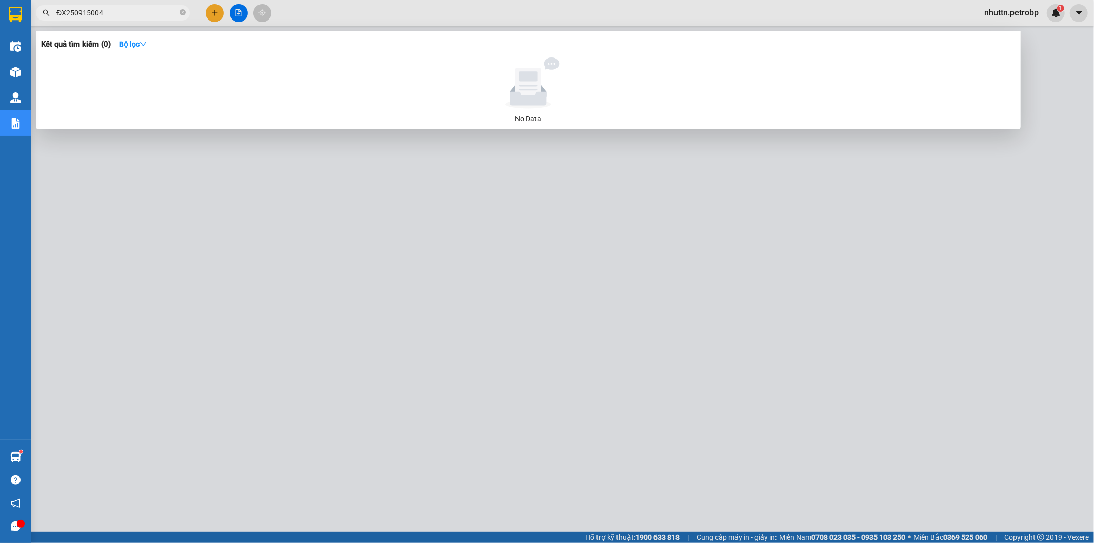
click at [111, 11] on input "ĐX250915004" at bounding box center [116, 12] width 121 height 11
type input "Đ"
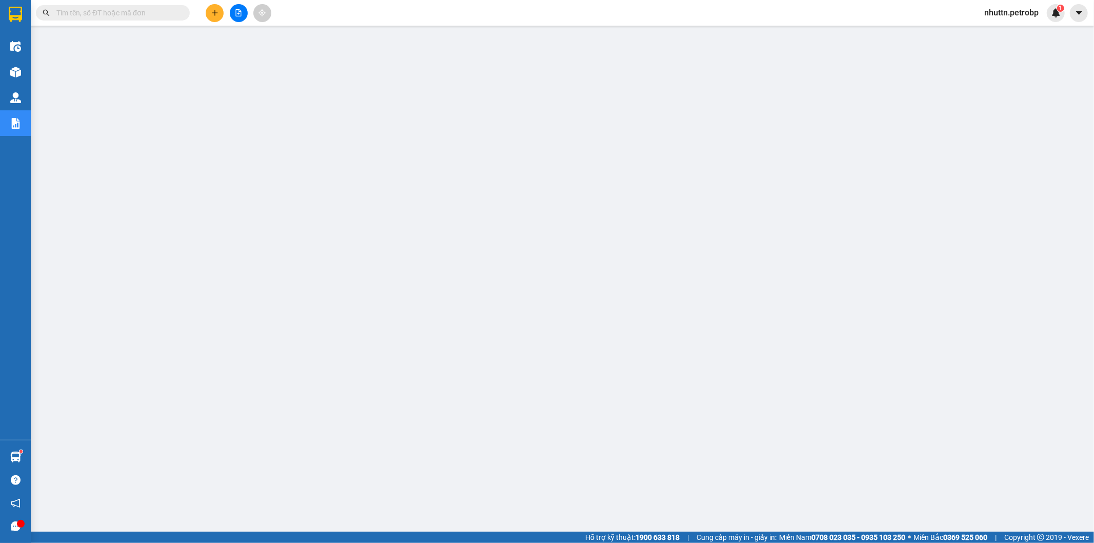
click at [73, 14] on input "text" at bounding box center [116, 12] width 121 height 11
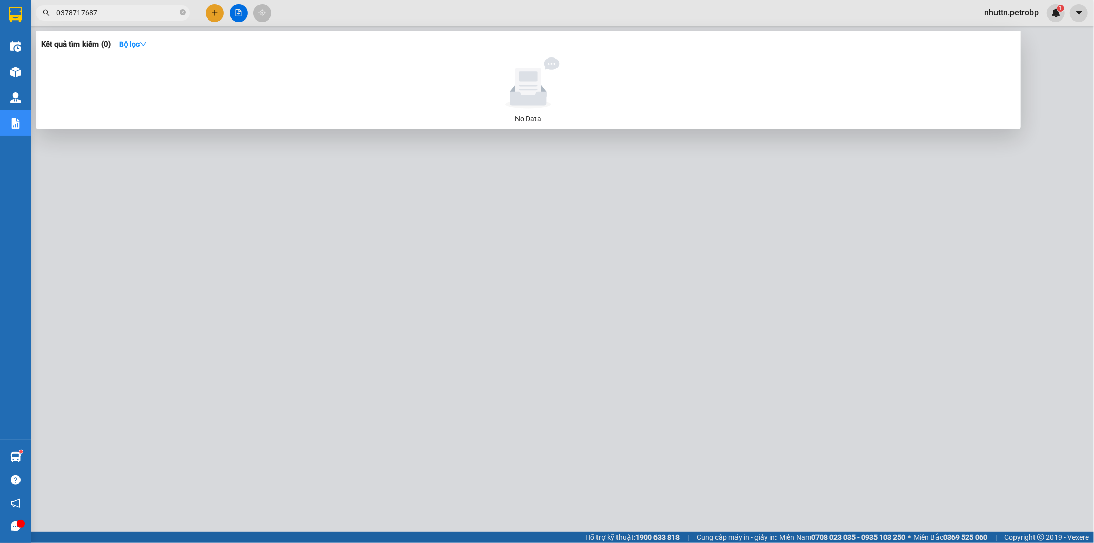
click at [86, 13] on input "0378717687" at bounding box center [116, 12] width 121 height 11
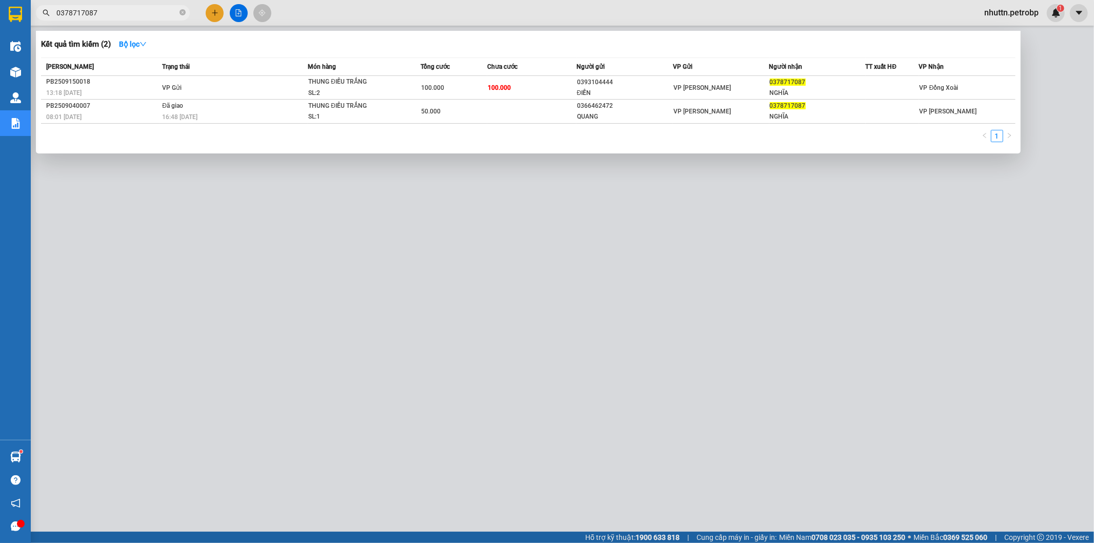
type input "0378717087"
click at [193, 274] on div at bounding box center [547, 271] width 1094 height 543
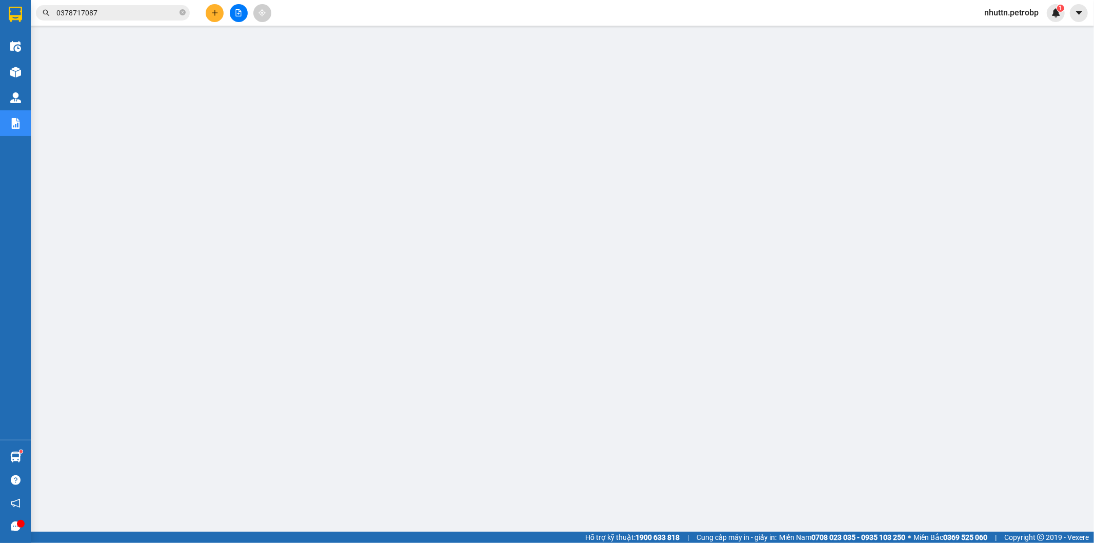
click at [43, 12] on icon "search" at bounding box center [46, 12] width 7 height 7
click at [44, 11] on icon "search" at bounding box center [46, 12] width 7 height 7
click at [43, 12] on icon "search" at bounding box center [46, 13] width 7 height 7
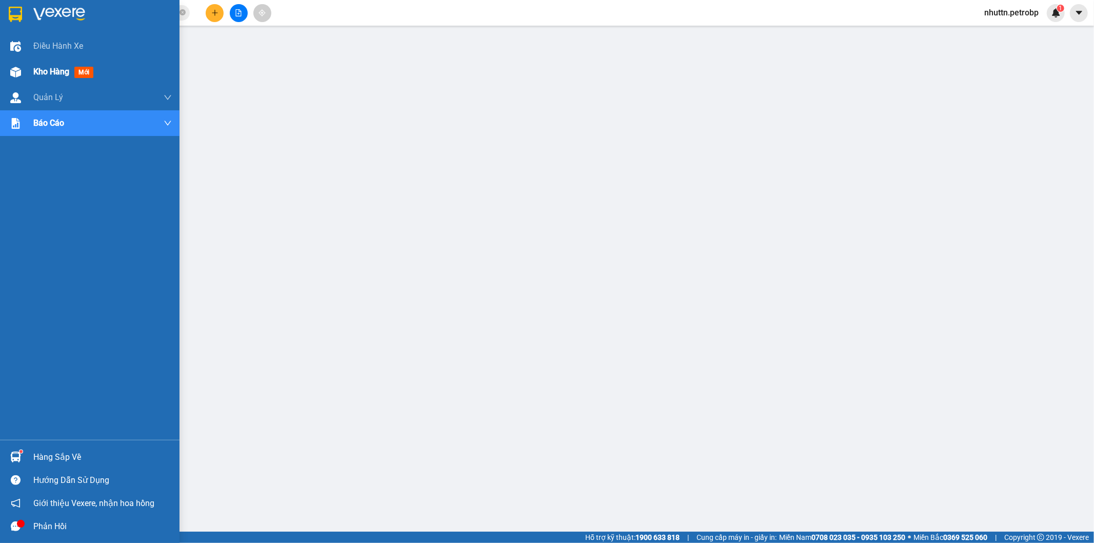
click at [47, 74] on span "Kho hàng" at bounding box center [51, 72] width 36 height 10
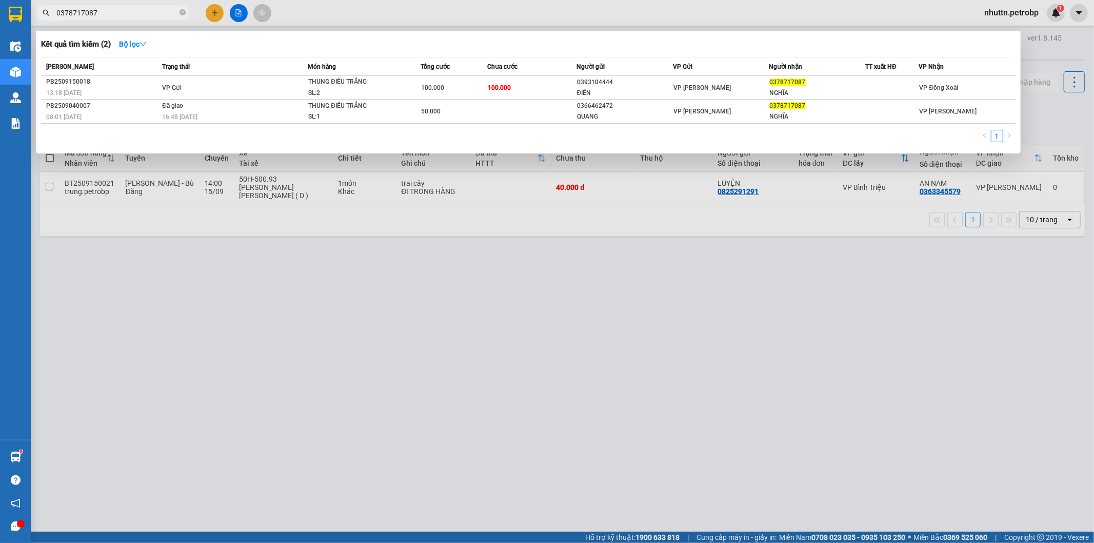
click at [106, 8] on input "0378717087" at bounding box center [116, 12] width 121 height 11
click at [47, 14] on icon "search" at bounding box center [46, 13] width 7 height 7
click at [804, 88] on div "NGHĨA" at bounding box center [817, 93] width 95 height 11
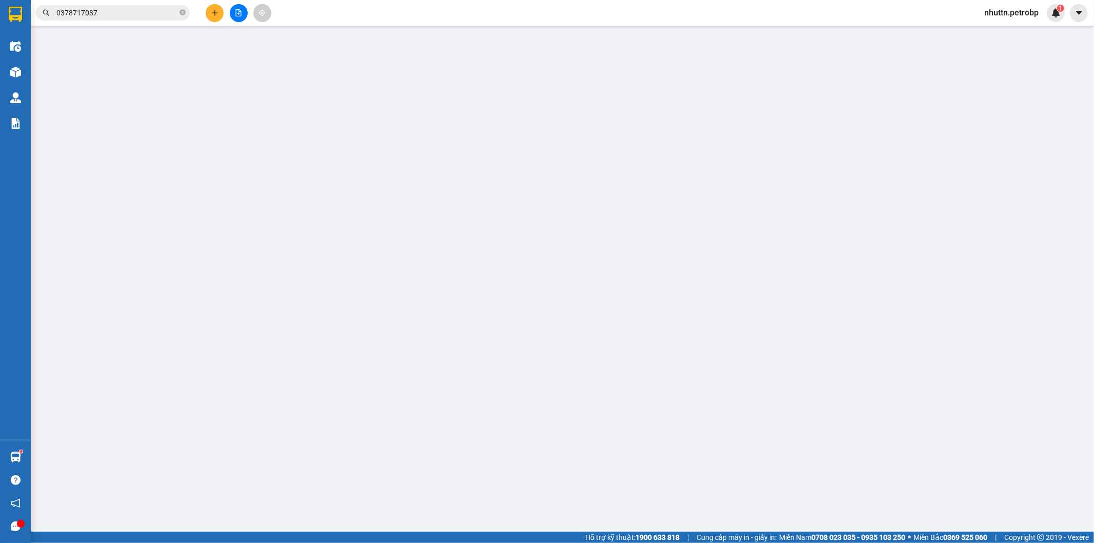
type input "0393104444"
type input "ĐIỀN"
type input "0378717087"
type input "NGHĨA"
type input "100.000"
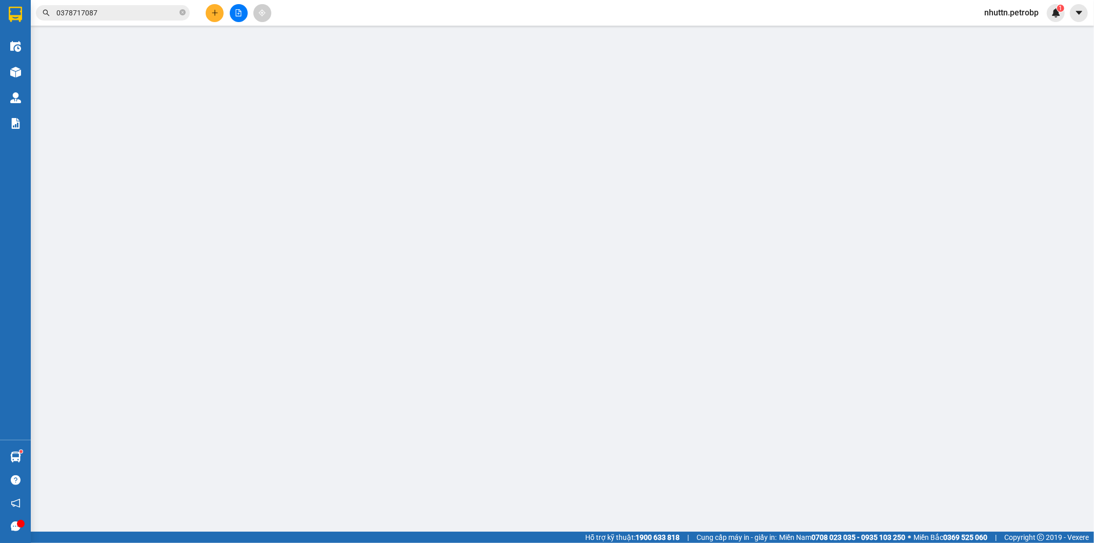
type input "100.000"
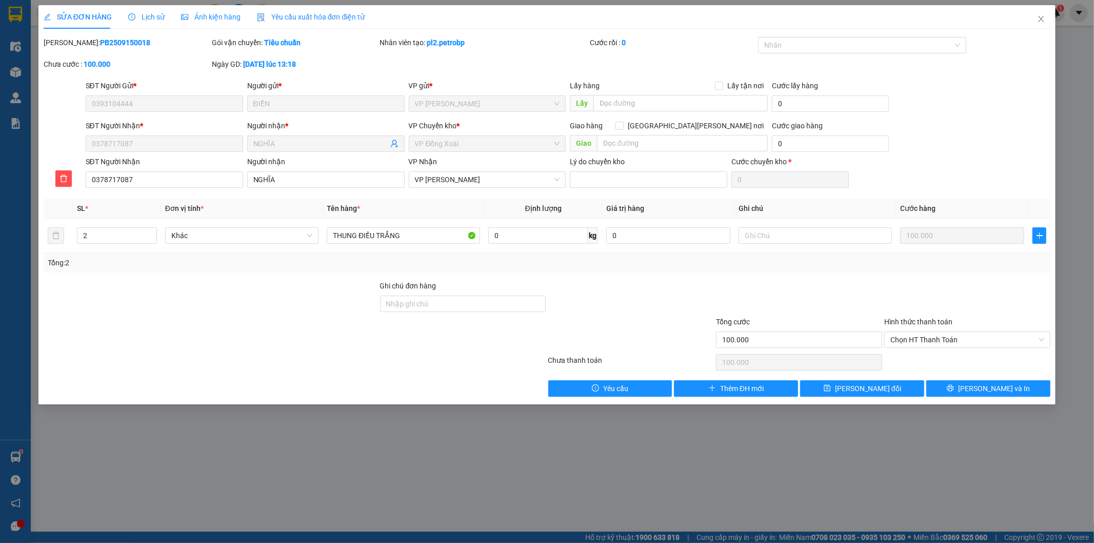
click at [141, 16] on span "Lịch sử" at bounding box center [146, 17] width 36 height 8
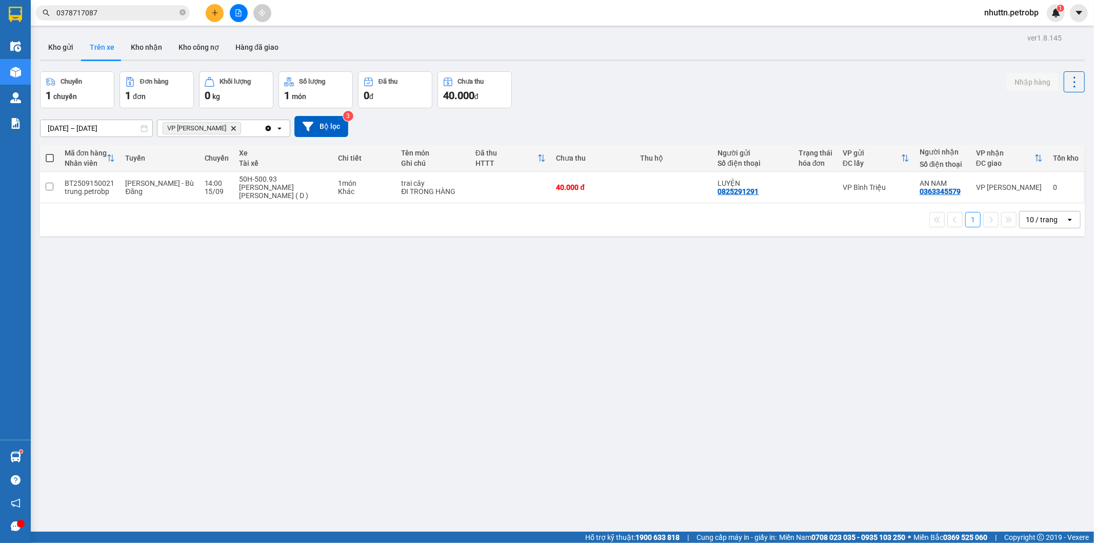
click at [45, 14] on icon "search" at bounding box center [46, 12] width 7 height 7
click at [47, 9] on icon "search" at bounding box center [46, 12] width 7 height 7
click at [45, 12] on icon "search" at bounding box center [46, 12] width 7 height 7
click at [44, 10] on icon "search" at bounding box center [46, 13] width 7 height 7
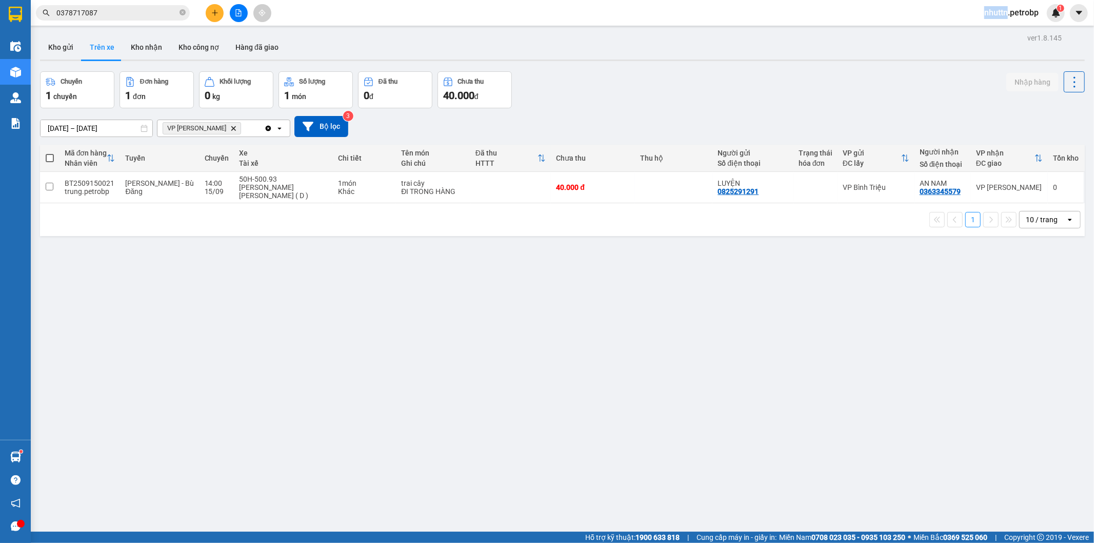
click at [44, 10] on icon "search" at bounding box center [46, 13] width 7 height 7
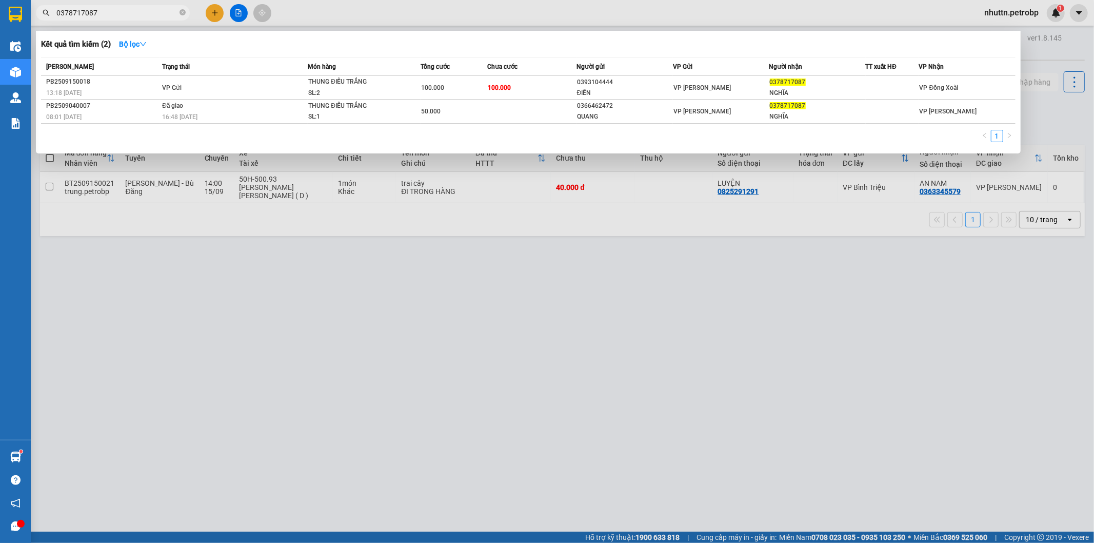
click at [110, 16] on input "0378717087" at bounding box center [116, 12] width 121 height 11
click at [539, 83] on td "100.000" at bounding box center [531, 88] width 89 height 24
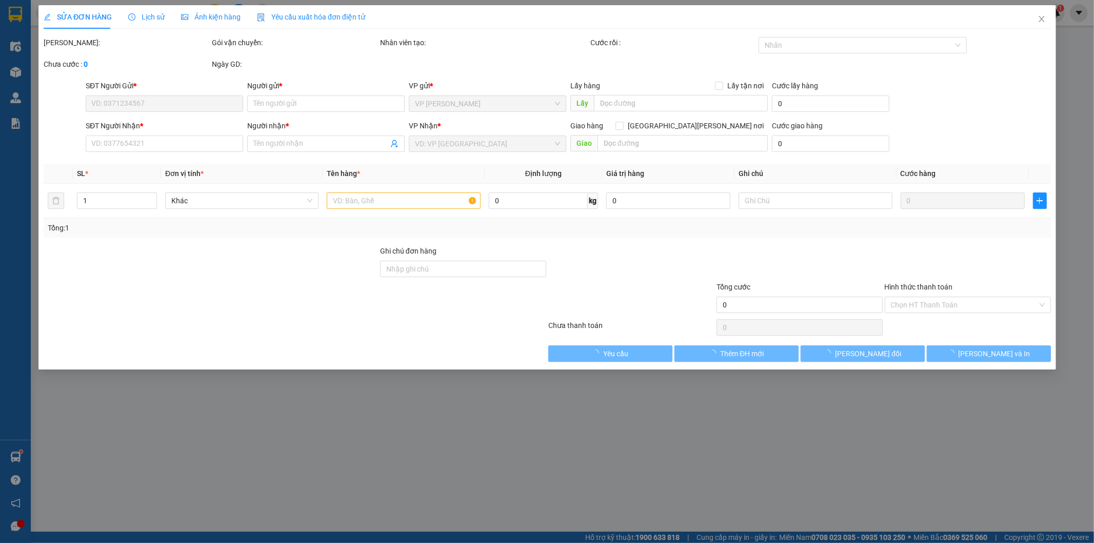
type input "0393104444"
type input "ĐIỀN"
type input "0378717087"
type input "NGHĨA"
type input "100.000"
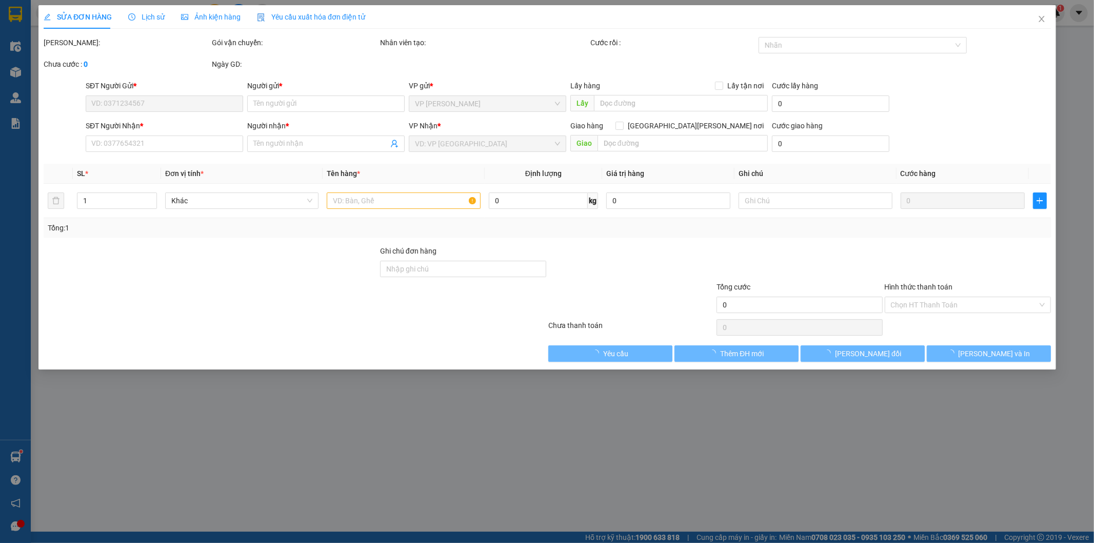
type input "100.000"
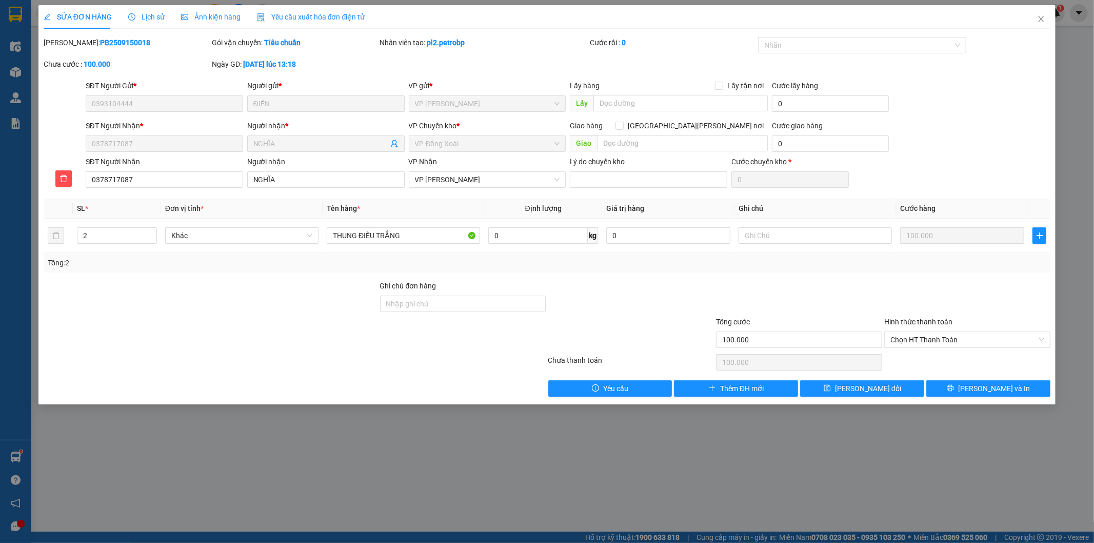
drag, startPoint x: 118, startPoint y: 42, endPoint x: 67, endPoint y: 45, distance: 51.4
click at [100, 45] on b "PB2509150018" at bounding box center [125, 42] width 50 height 8
copy b "PB2509150018"
click at [1037, 19] on icon "close" at bounding box center [1041, 19] width 8 height 8
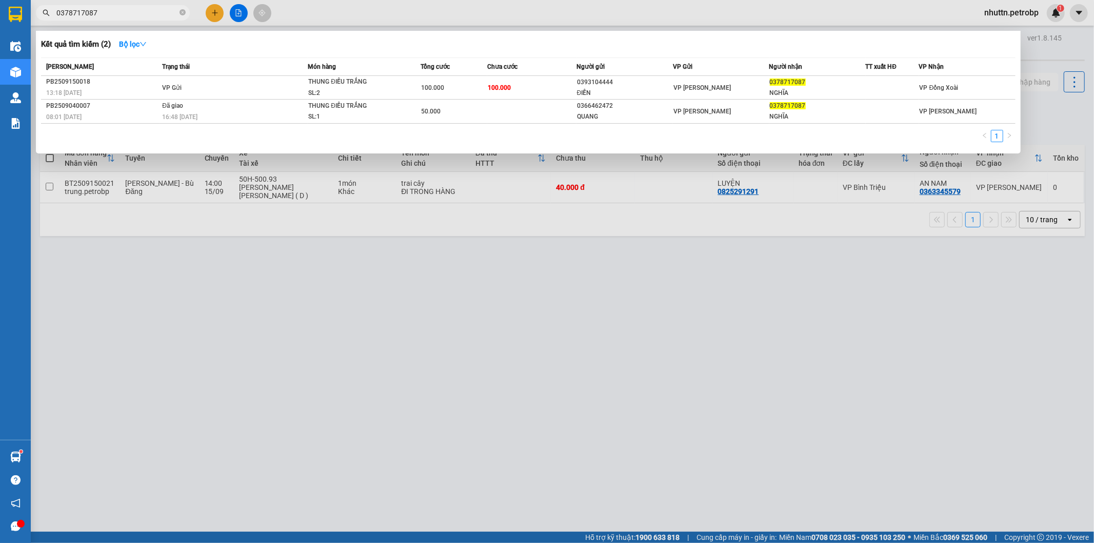
click at [140, 11] on input "0378717087" at bounding box center [116, 12] width 121 height 11
click at [992, 418] on div at bounding box center [547, 271] width 1094 height 543
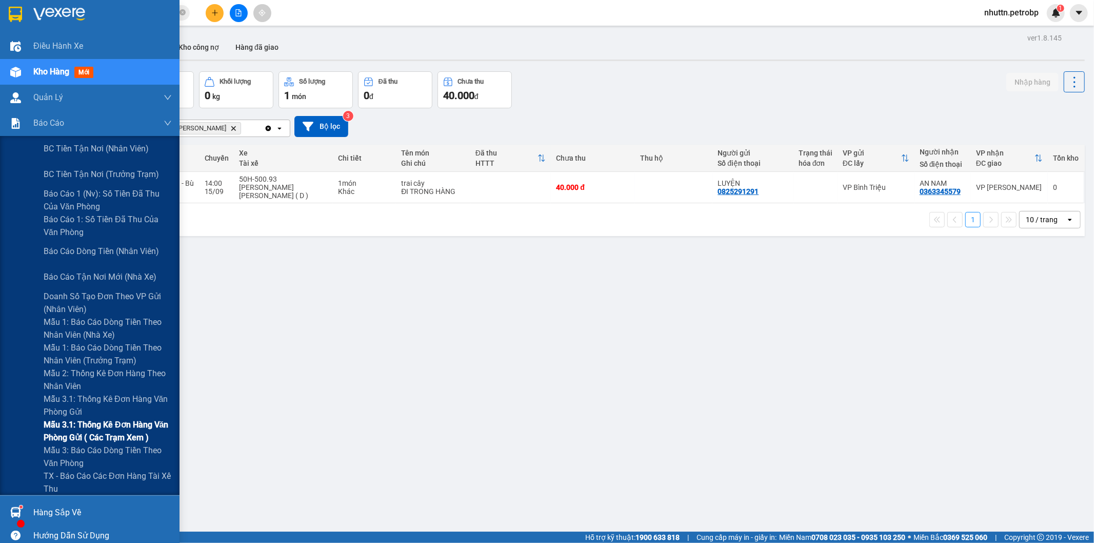
click at [111, 434] on span "Mẫu 3.1: Thống kê đơn hàng văn phòng gửi ( các trạm xem )" at bounding box center [108, 431] width 128 height 26
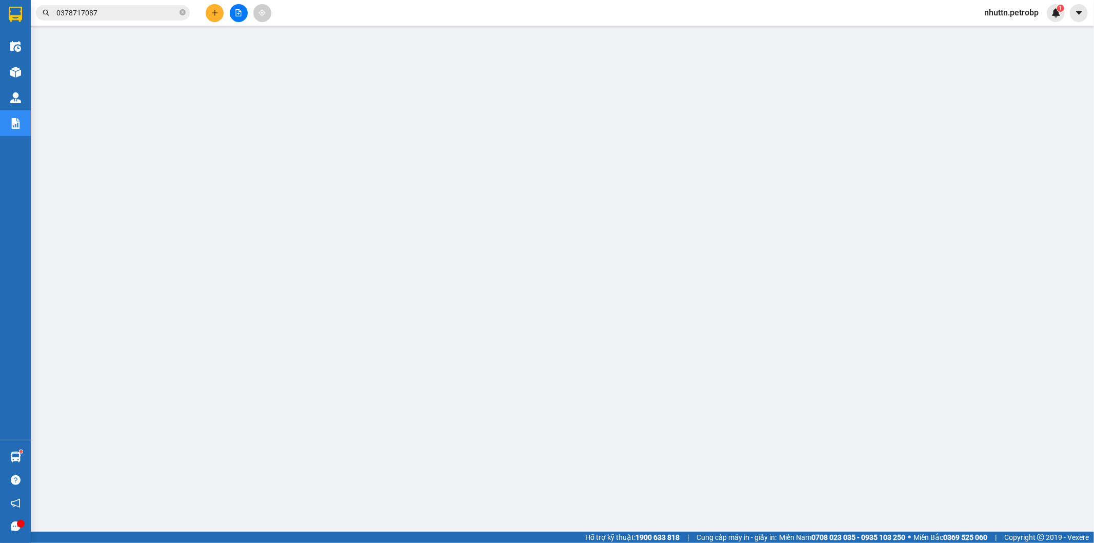
click at [127, 13] on input "0378717087" at bounding box center [116, 12] width 121 height 11
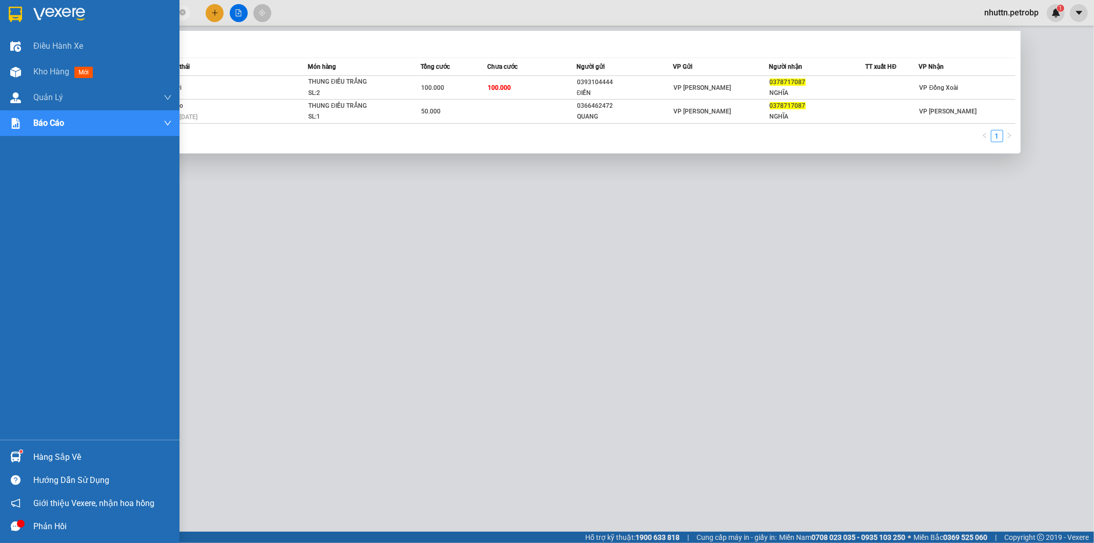
click at [46, 454] on div "Hàng sắp về" at bounding box center [102, 456] width 139 height 15
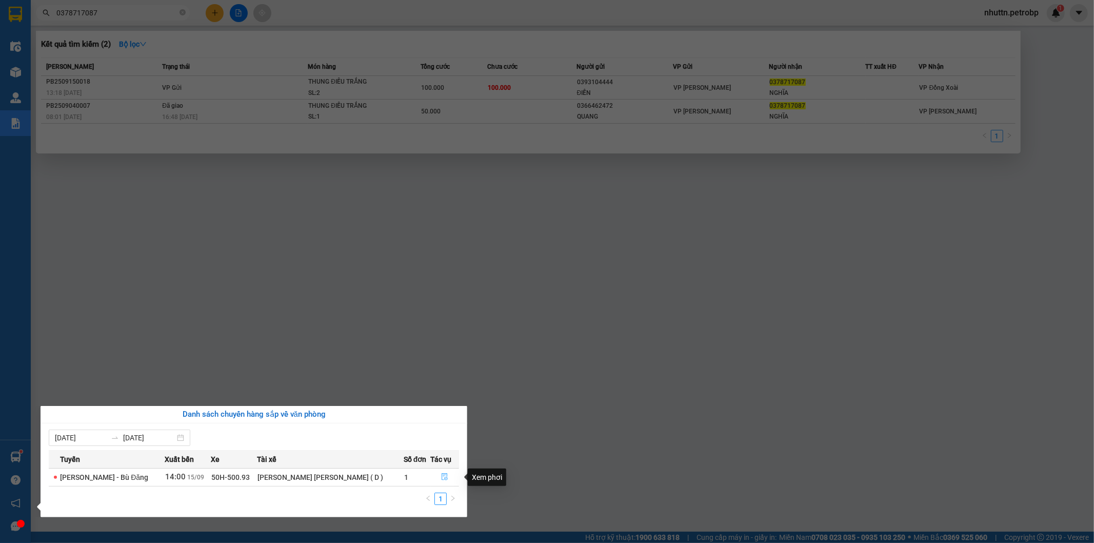
click at [445, 475] on icon "file-done" at bounding box center [444, 476] width 7 height 7
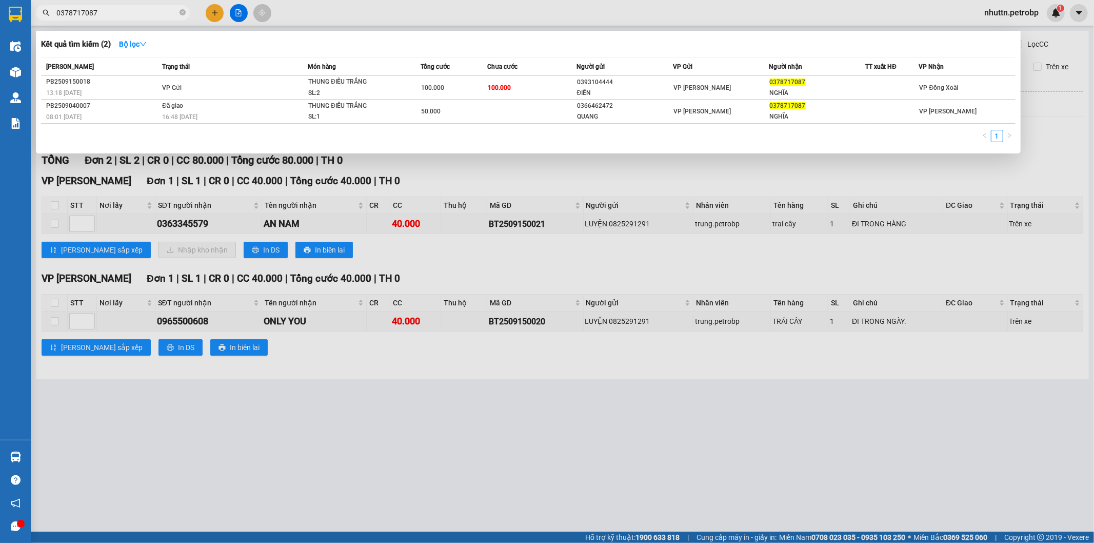
click at [939, 177] on div at bounding box center [547, 271] width 1094 height 543
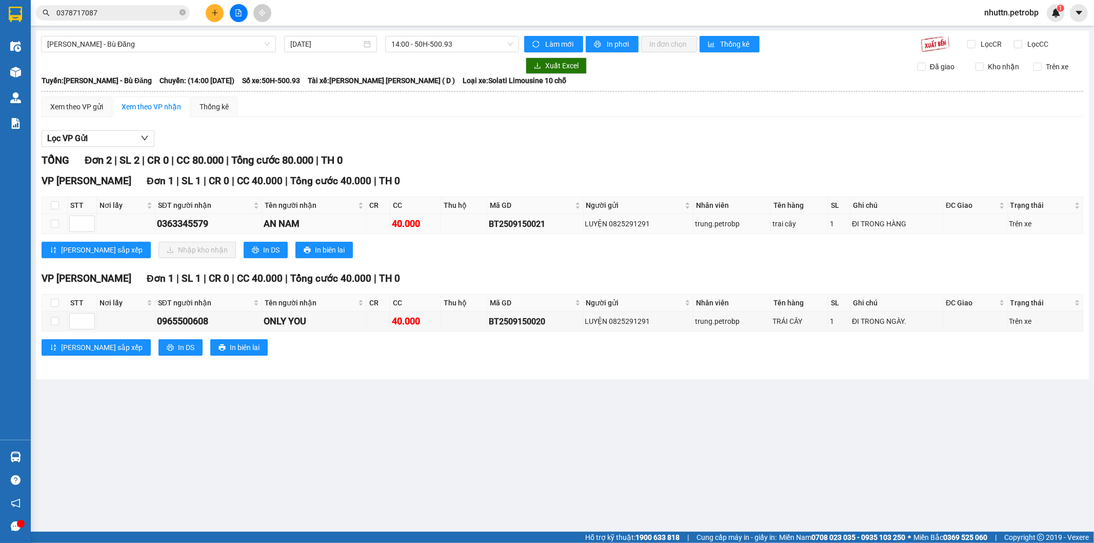
click at [342, 227] on div "AN NAM" at bounding box center [314, 223] width 101 height 14
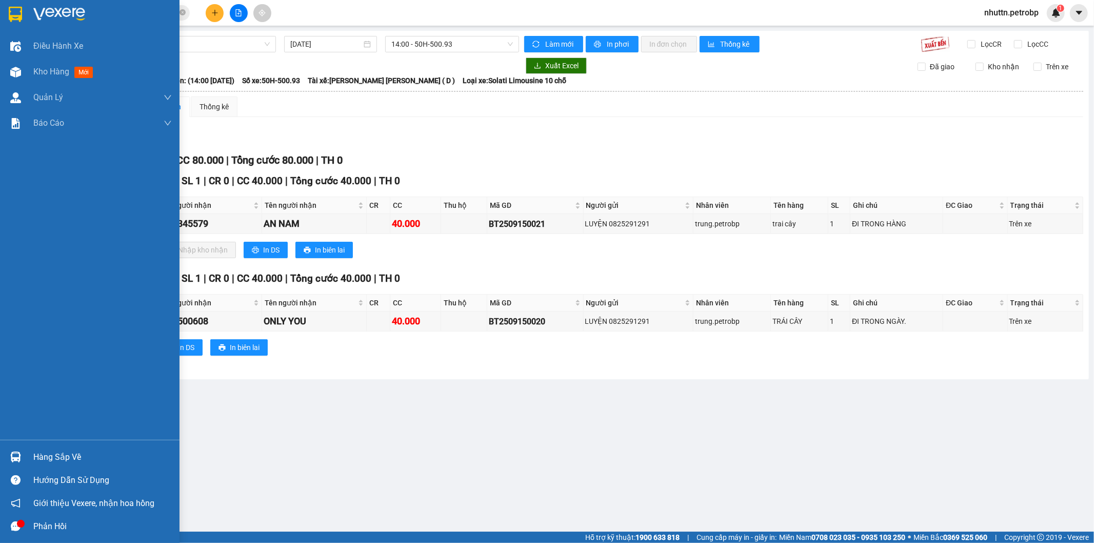
click at [50, 453] on div "Hàng sắp về" at bounding box center [102, 456] width 139 height 15
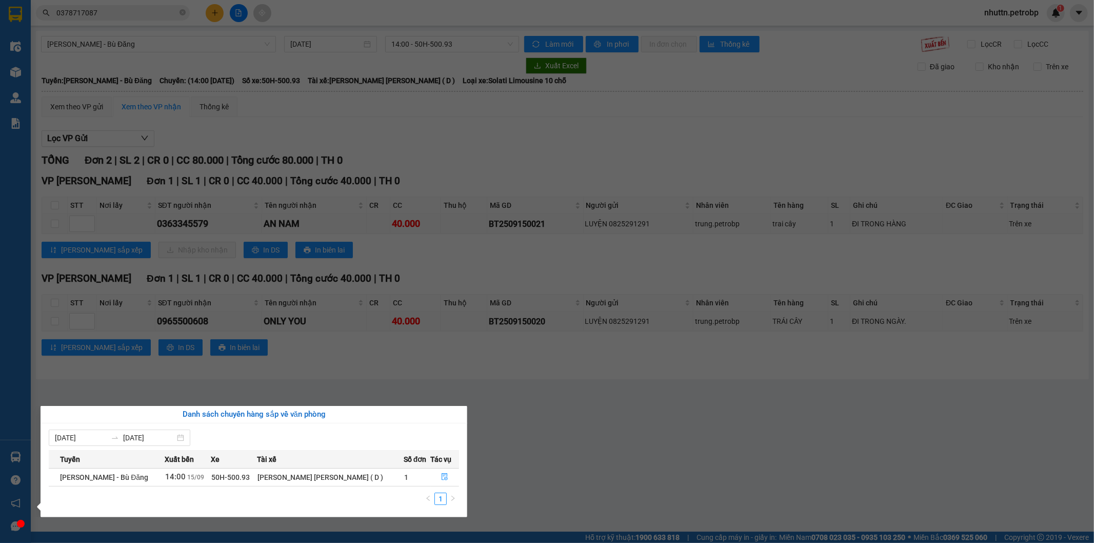
click at [484, 457] on section "Kết quả [PERSON_NAME] ( 2 ) Bộ lọc Mã ĐH Trạng thái Món hàng [PERSON_NAME] [PER…" at bounding box center [547, 271] width 1094 height 543
